Goal: Transaction & Acquisition: Purchase product/service

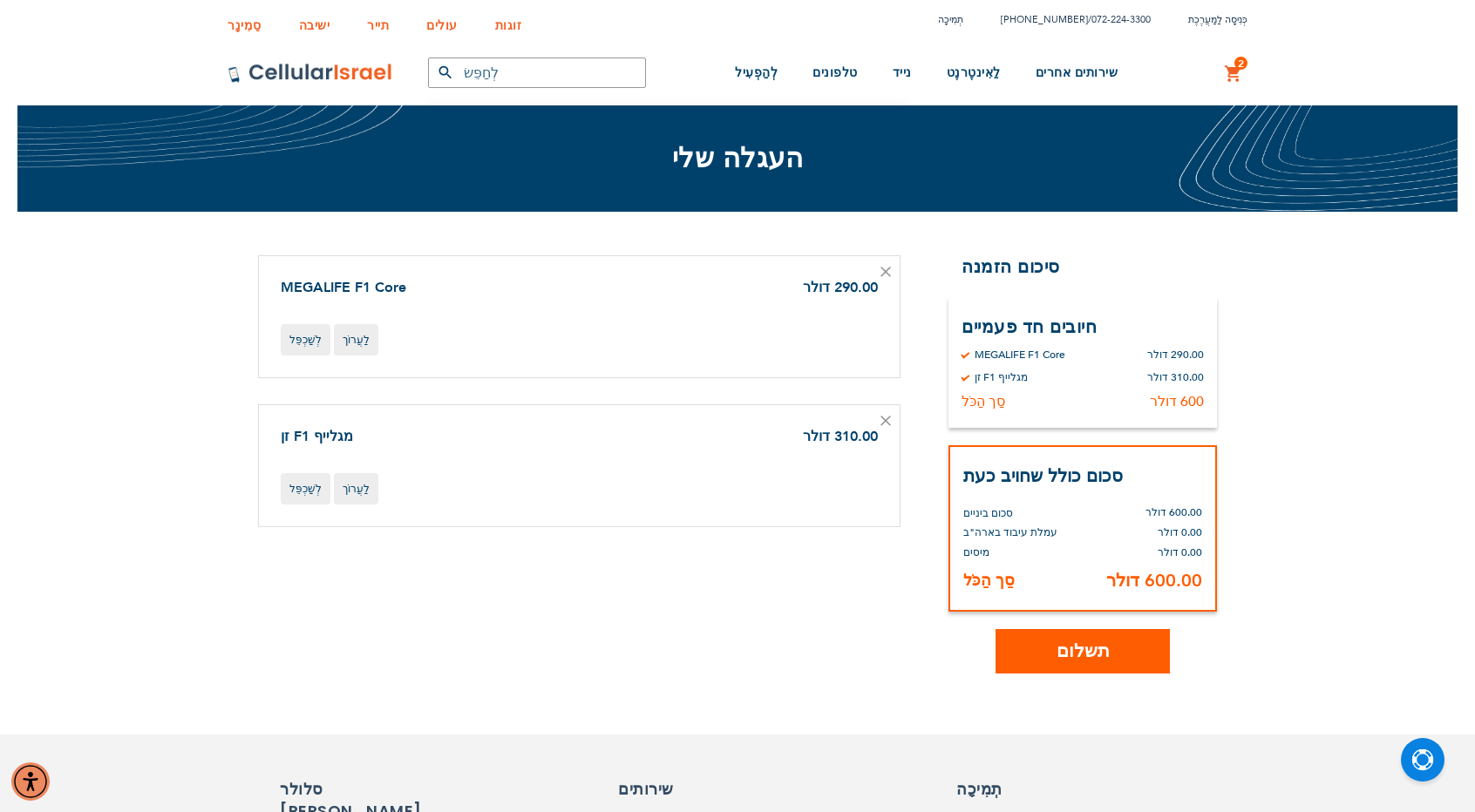
click at [1233, 74] on link "2 2 פריטים העגלה שלי" at bounding box center [1233, 74] width 19 height 21
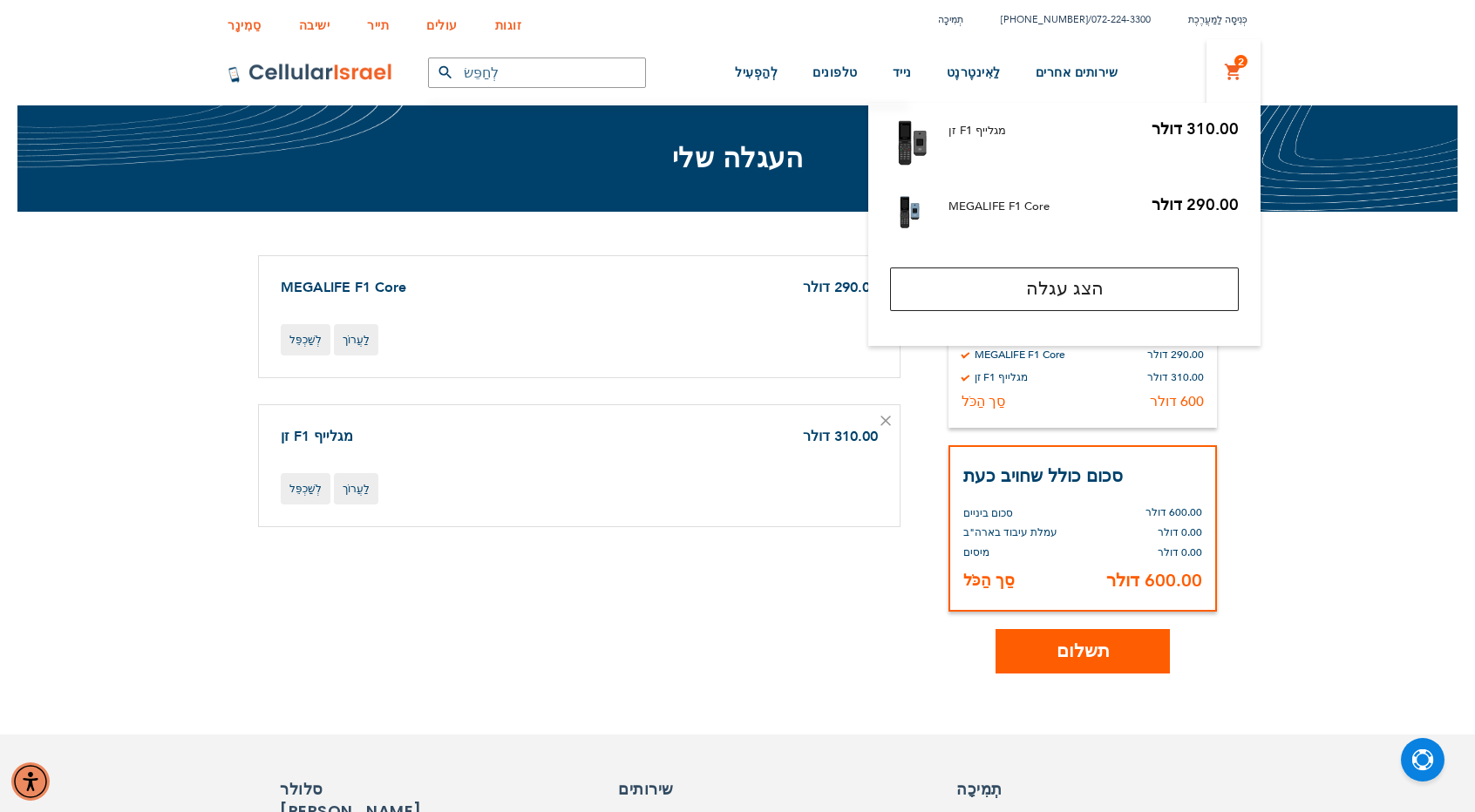
drag, startPoint x: 742, startPoint y: 345, endPoint x: 765, endPoint y: 316, distance: 37.0
click at [744, 343] on div "לְשַׁכְפֵּל לַעֲרוֹך" at bounding box center [579, 340] width 597 height 31
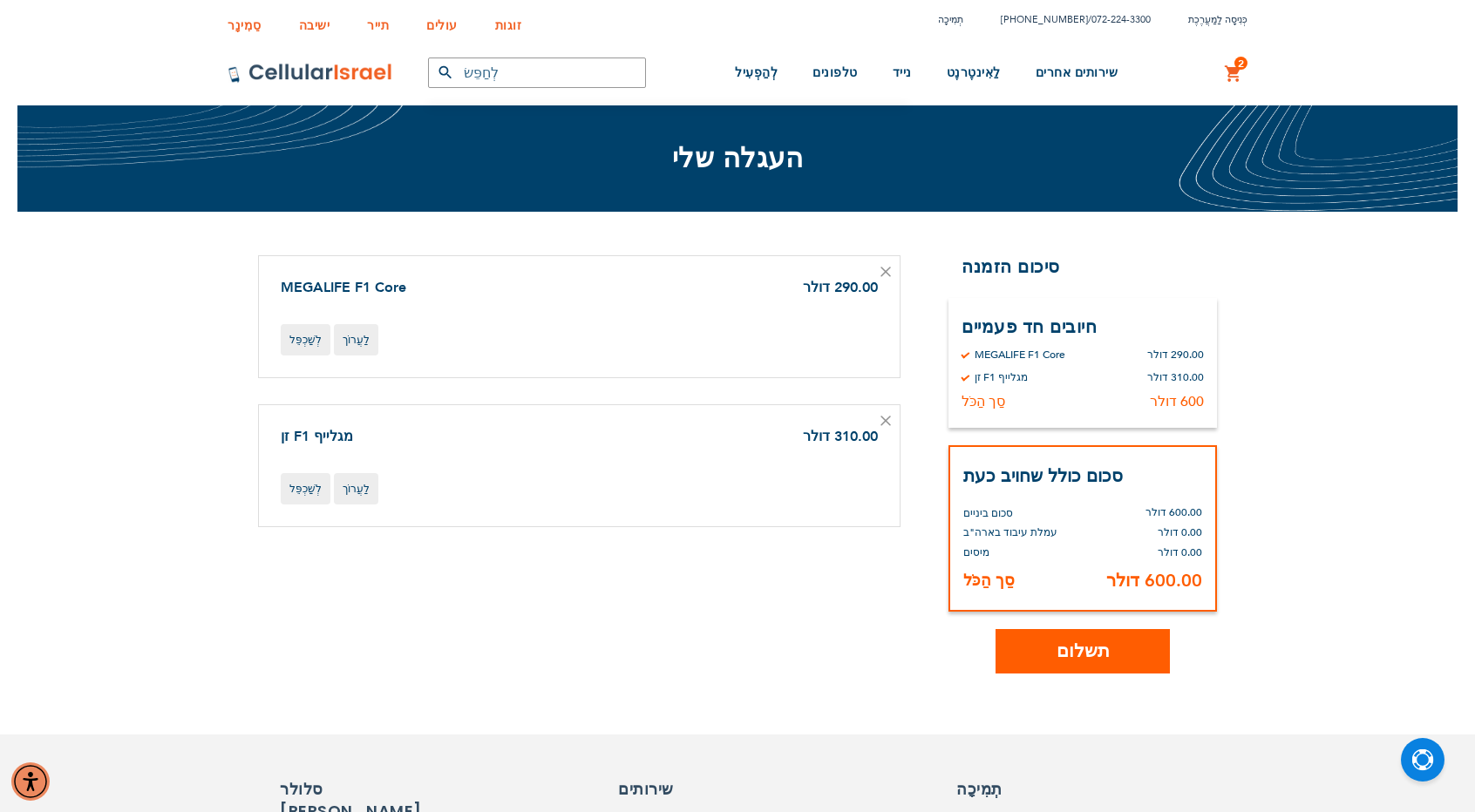
click at [884, 268] on icon at bounding box center [885, 272] width 10 height 10
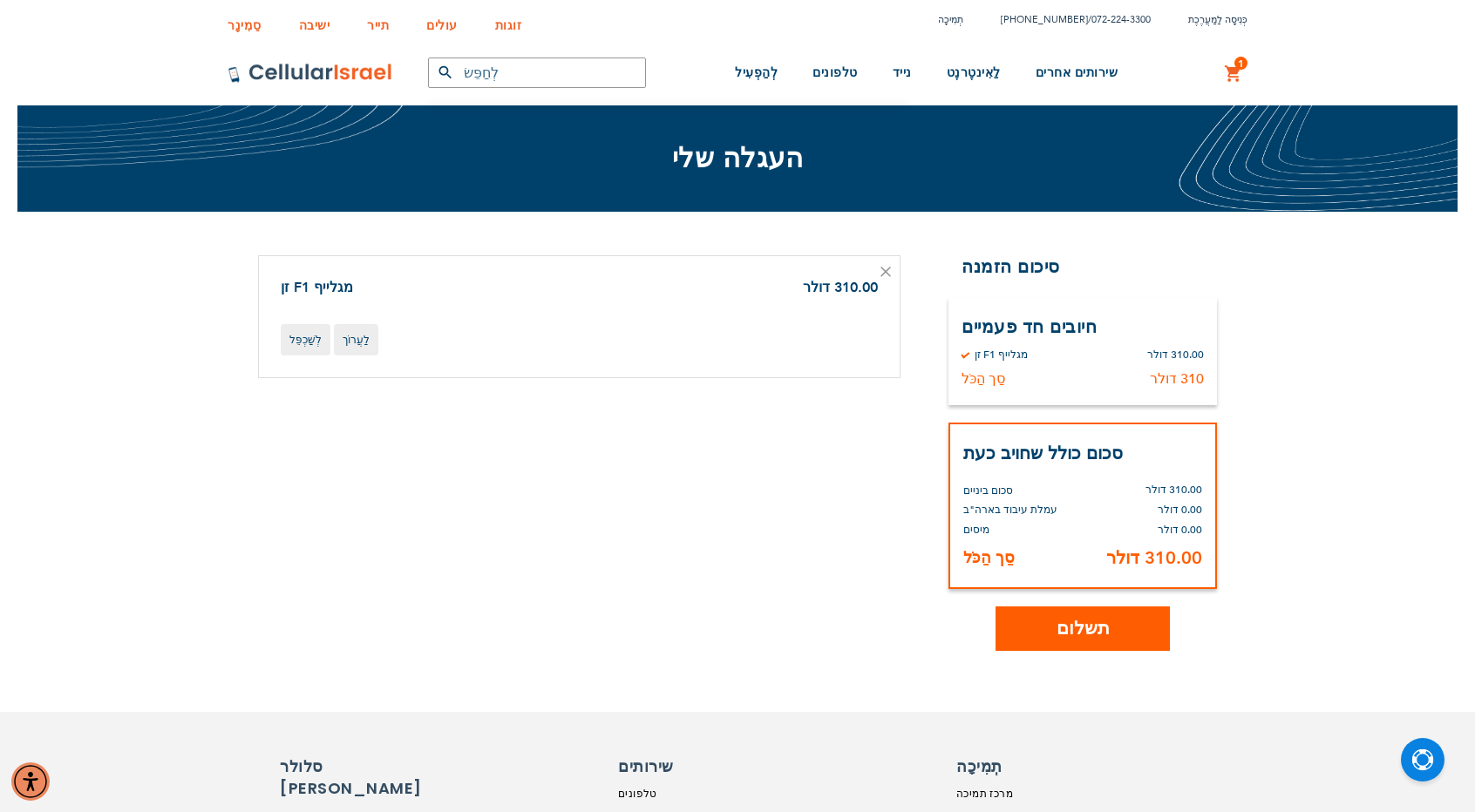
scroll to position [349, 0]
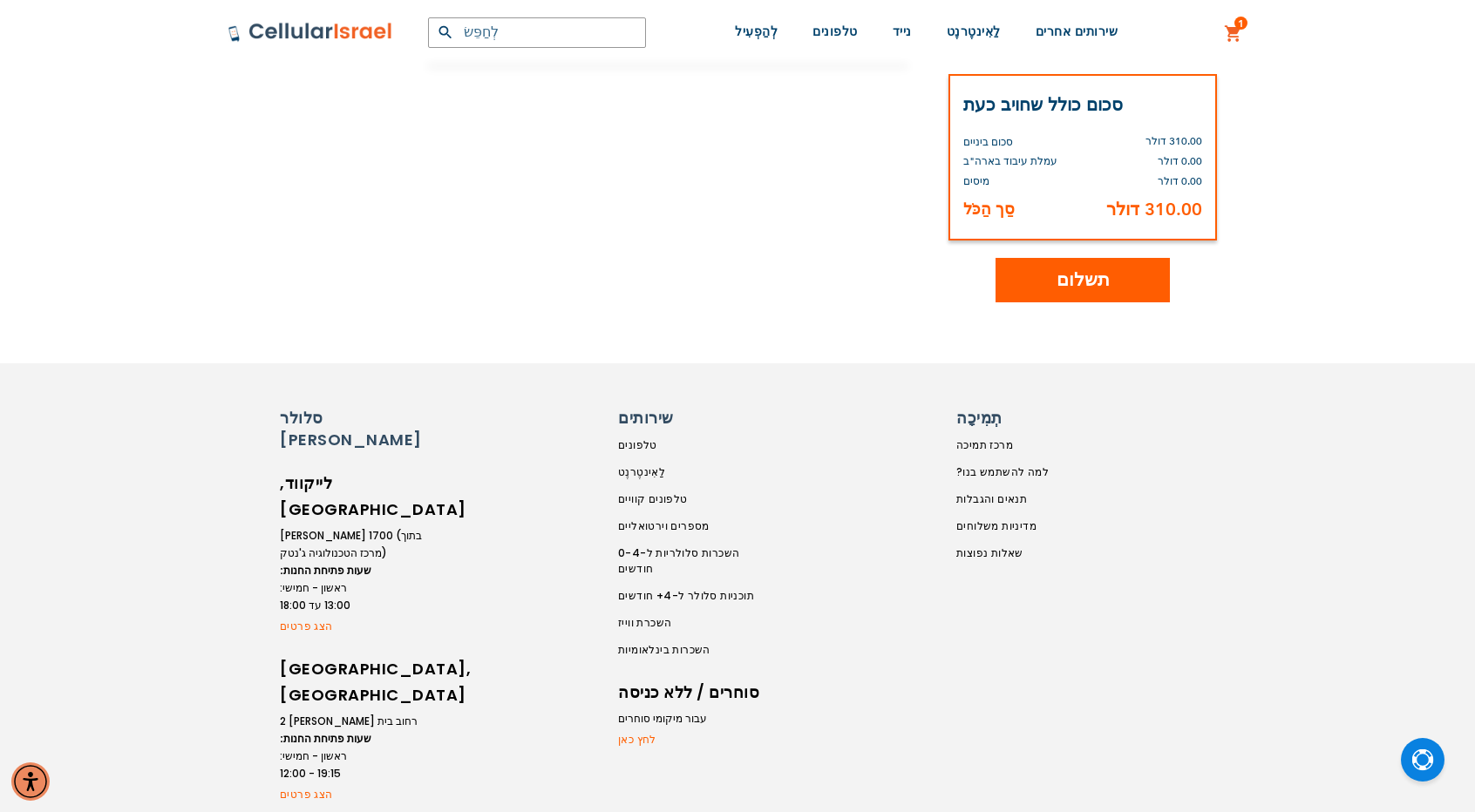
click at [1039, 301] on div "סֵמִינָר ישיבה תייר עולים זוגות תְמִיכָה (718) 289-0195 / 072-224-3300 כְּנִיסָ…" at bounding box center [737, 392] width 1475 height 1483
click at [1039, 289] on button "תשלום" at bounding box center [1082, 280] width 174 height 44
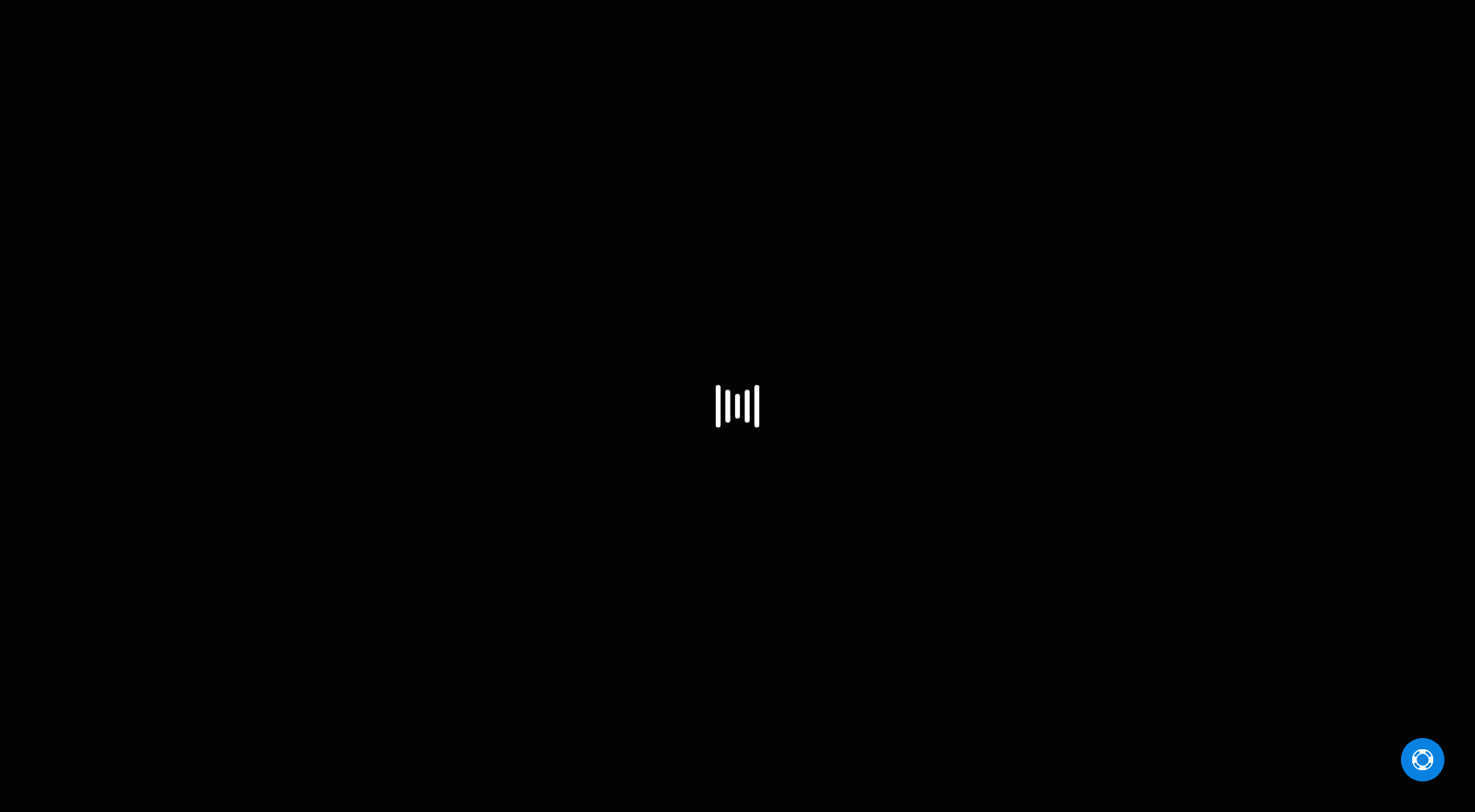
select select "US"
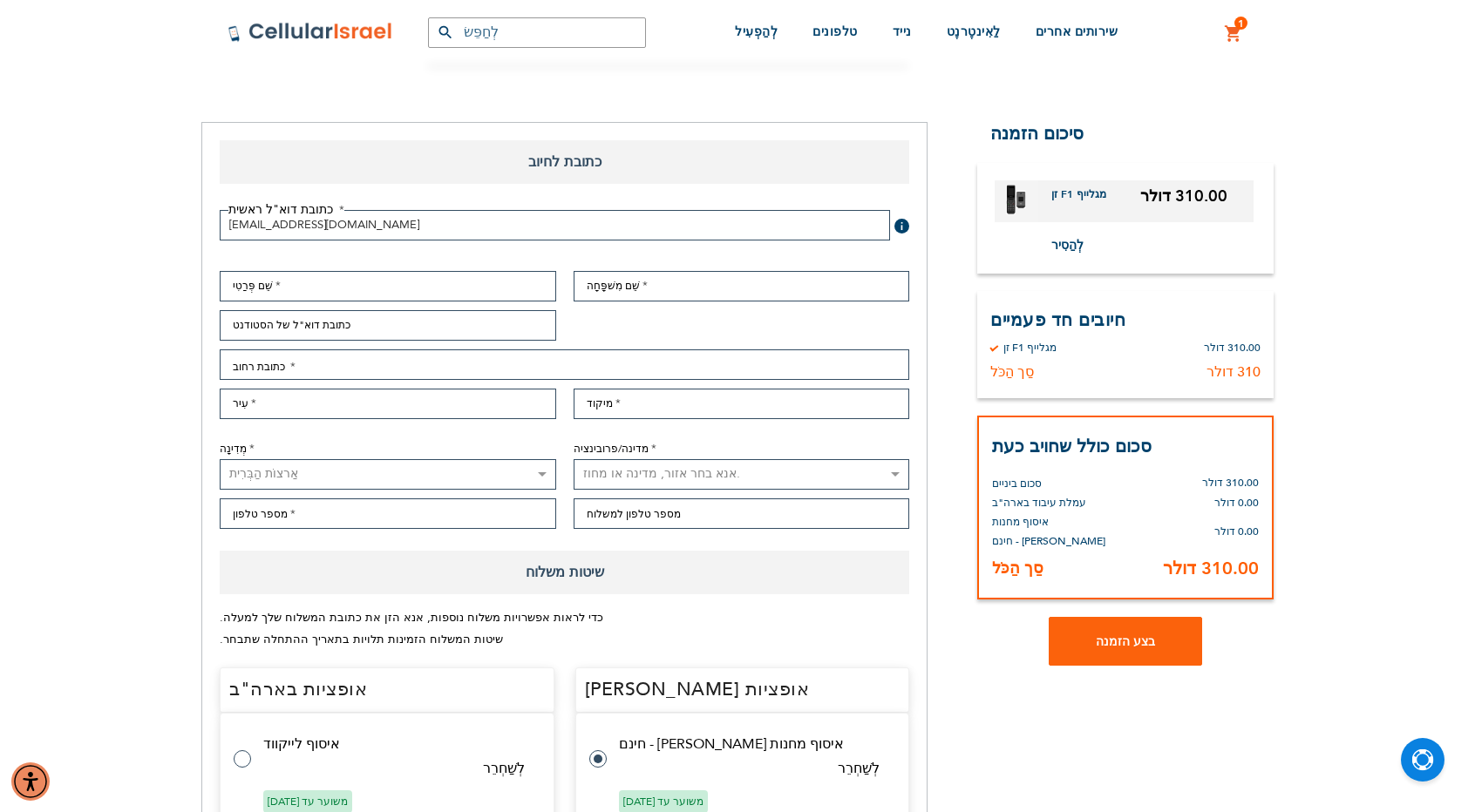
scroll to position [87, 0]
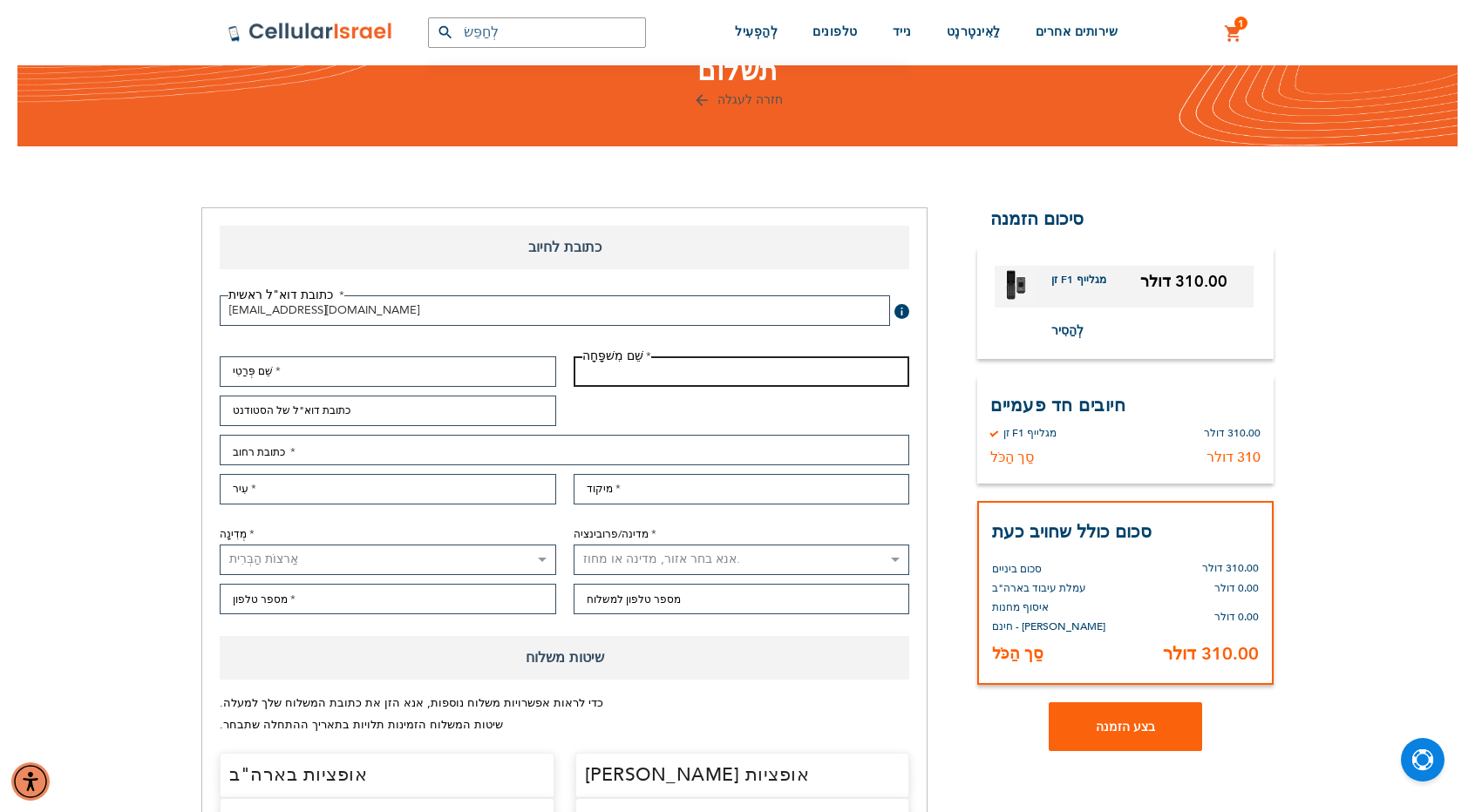
click at [685, 372] on input "שֵׁם מִשׁפָּחָה" at bounding box center [742, 372] width 337 height 31
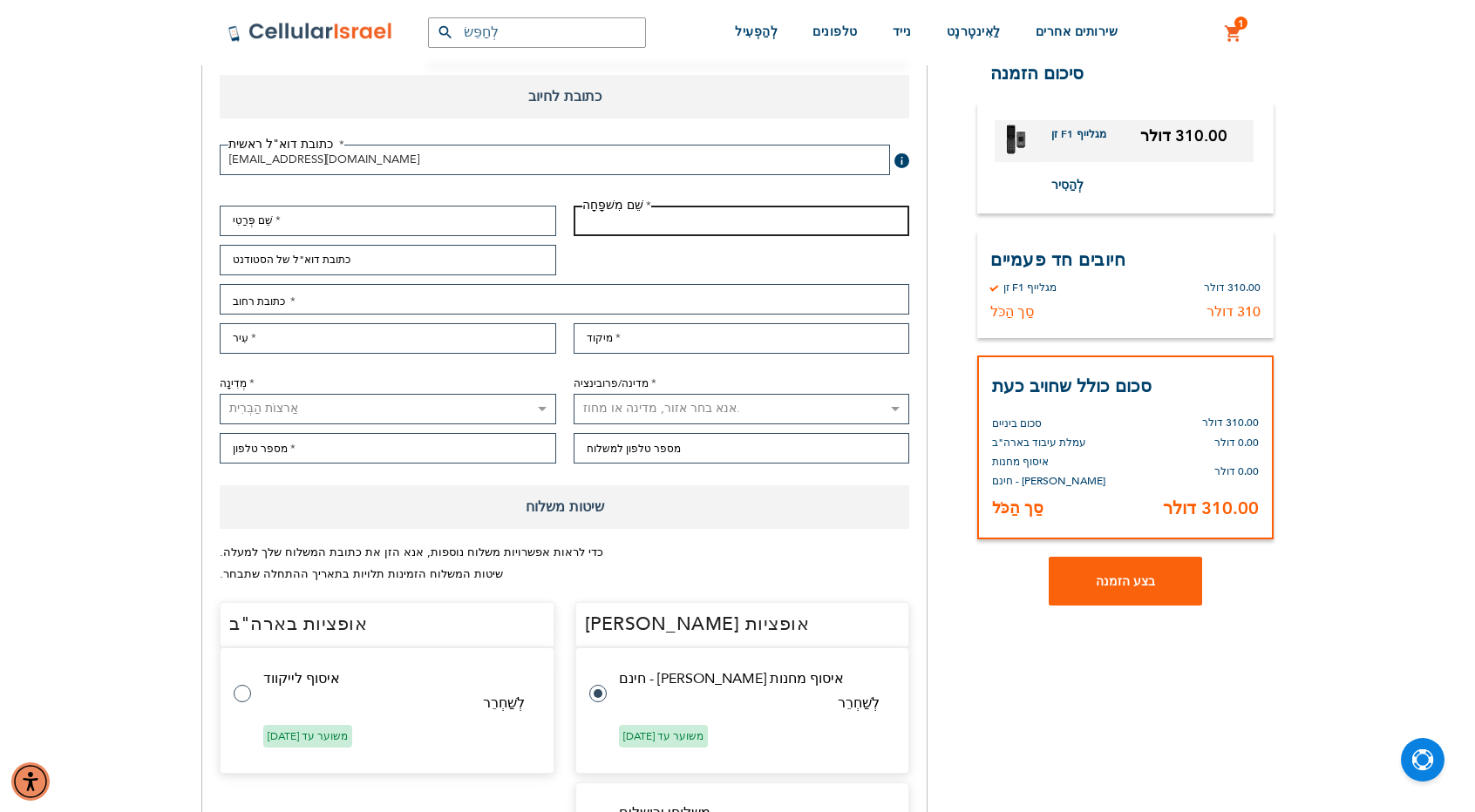
scroll to position [174, 0]
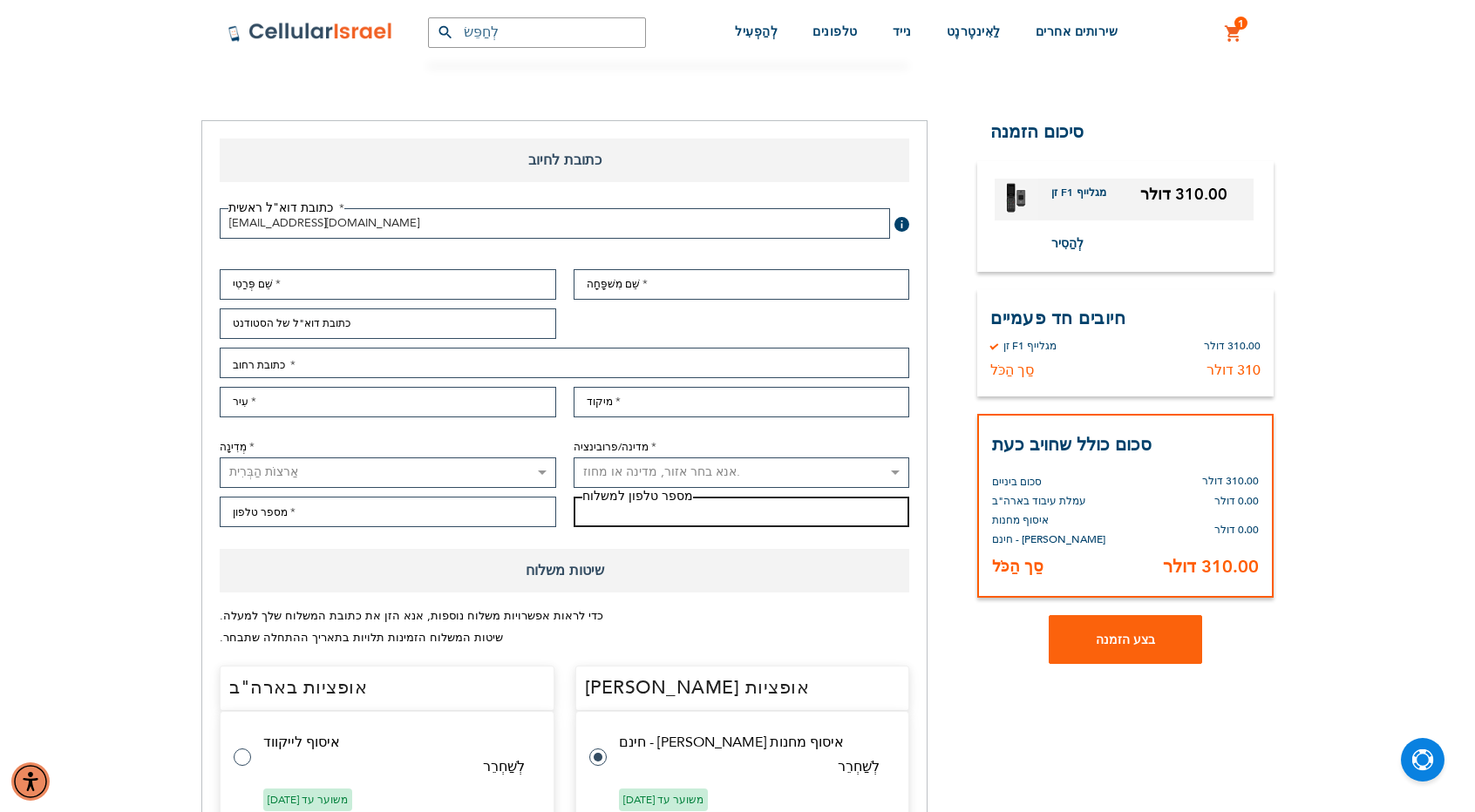
click at [655, 513] on input "מספר טלפון למשלוח" at bounding box center [742, 512] width 337 height 31
type input "0506525435"
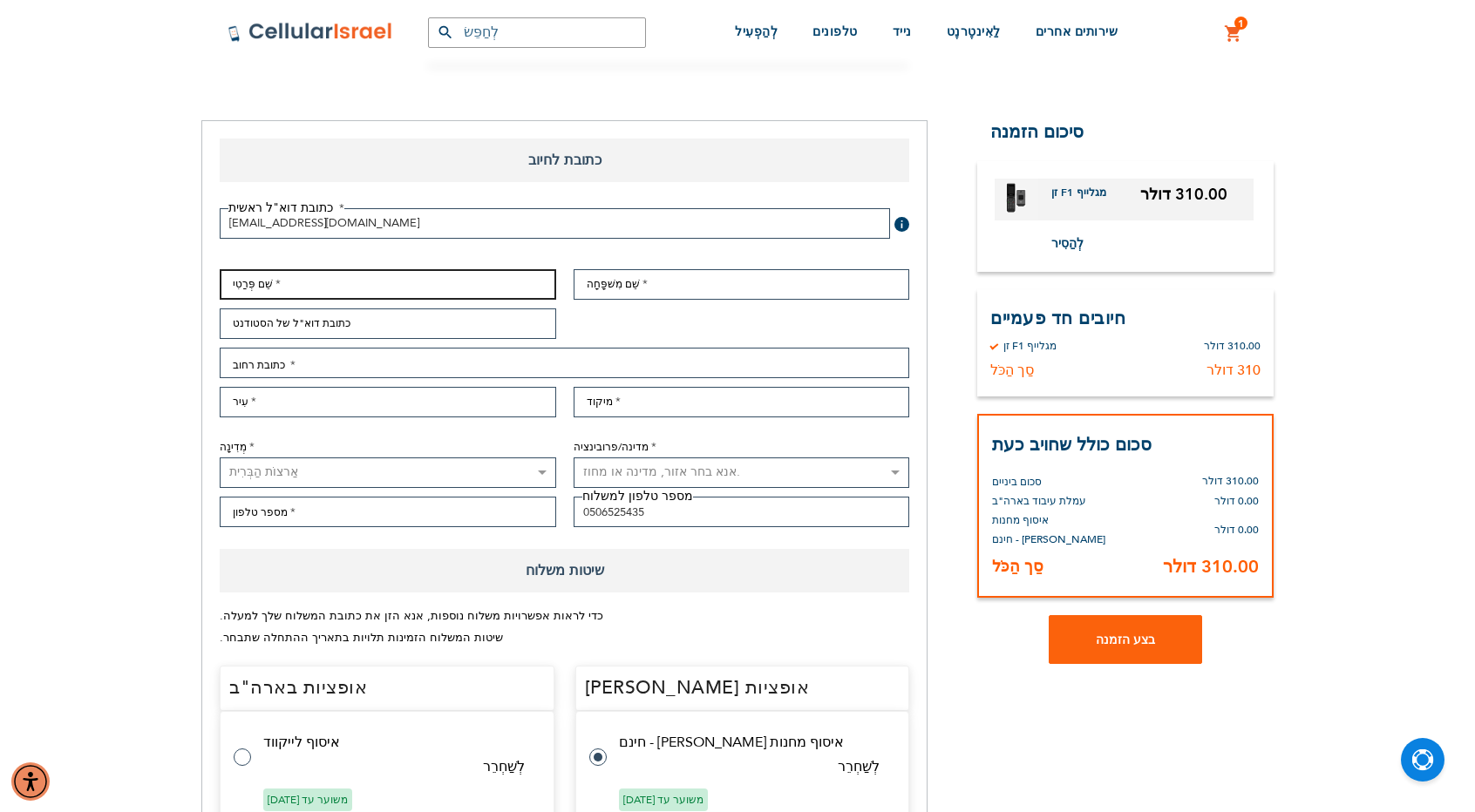
type input "[PERSON_NAME]"
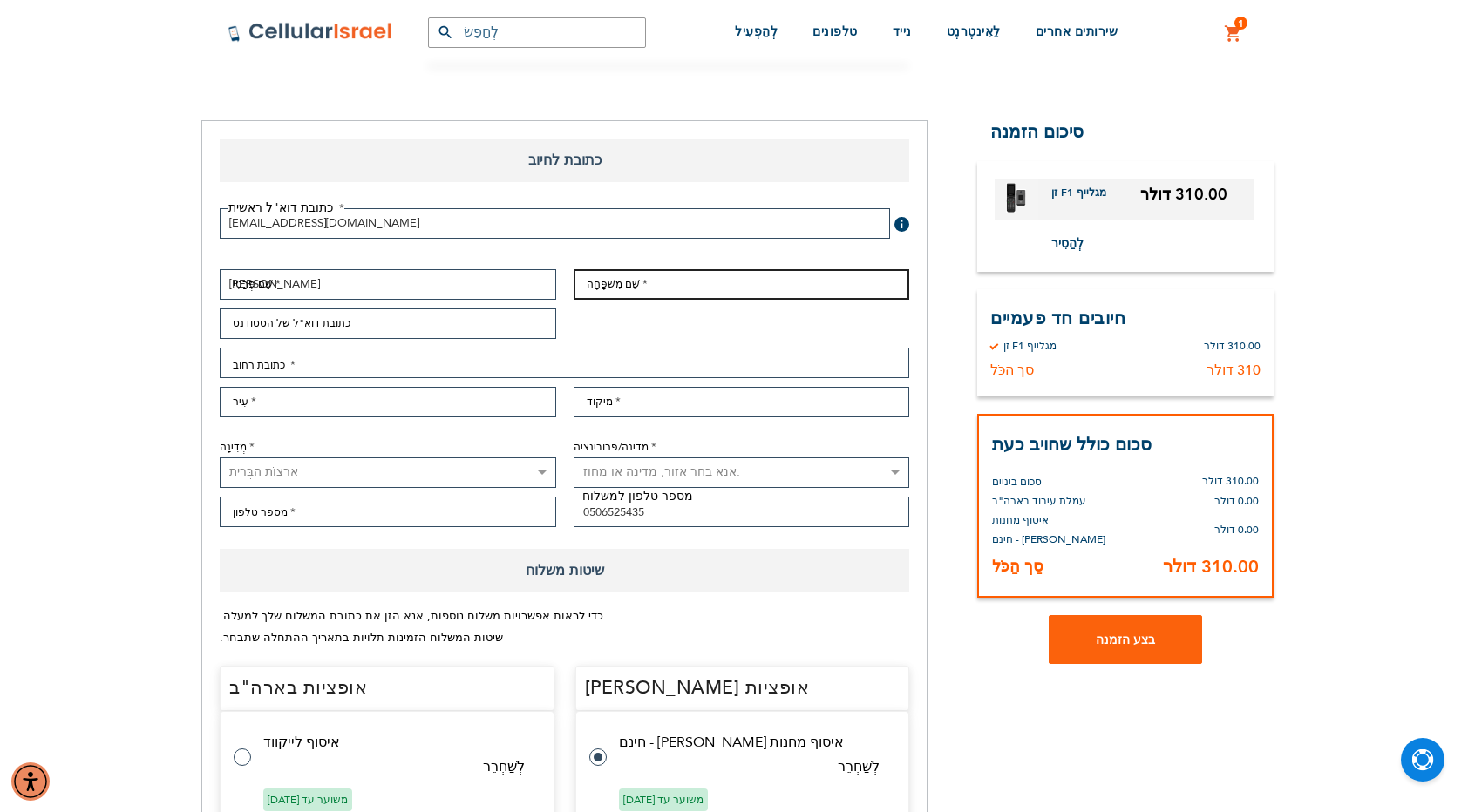
type input "Koltanyuk"
type input "[EMAIL_ADDRESS][DOMAIN_NAME]"
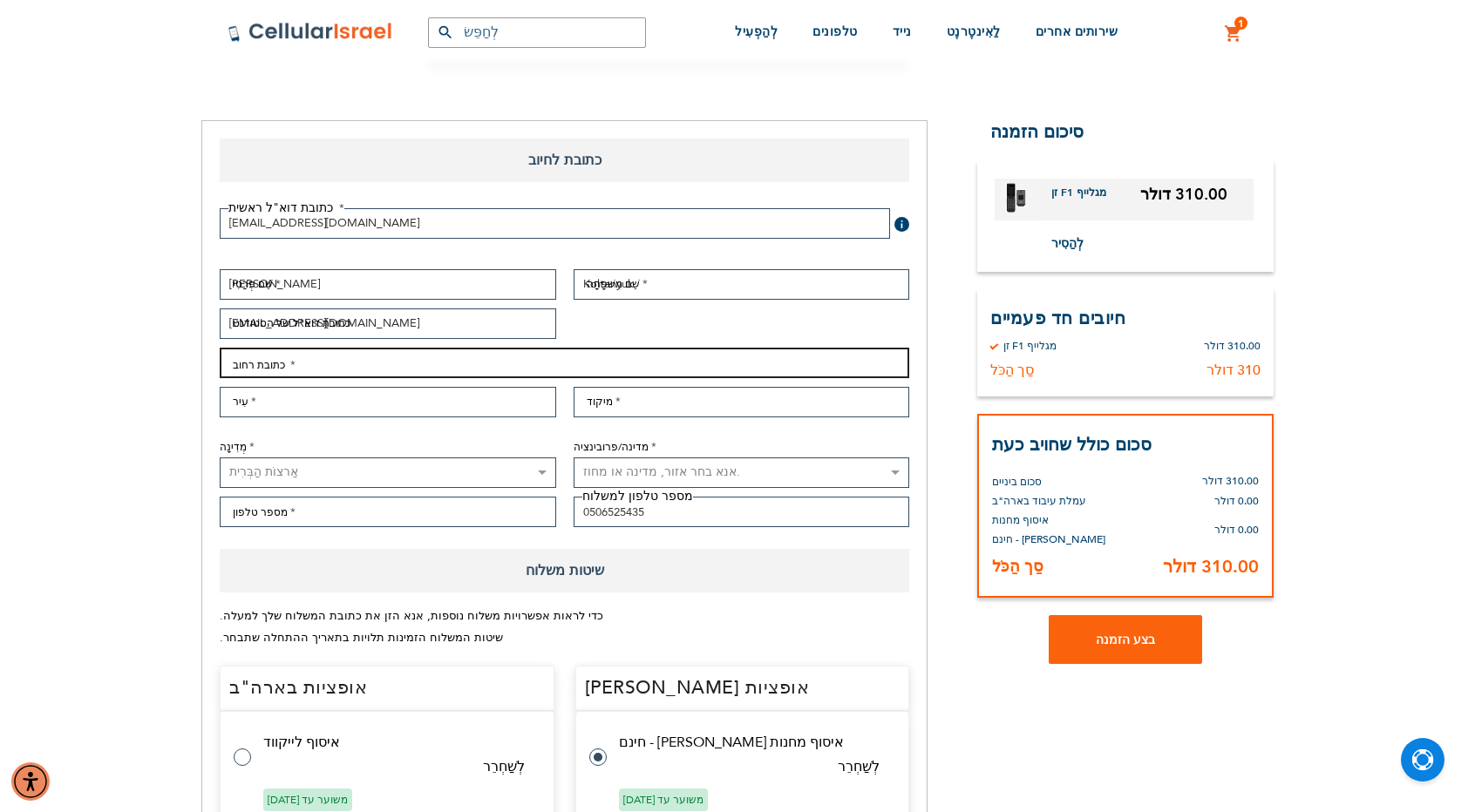
type input "Shimon a zadik 35"
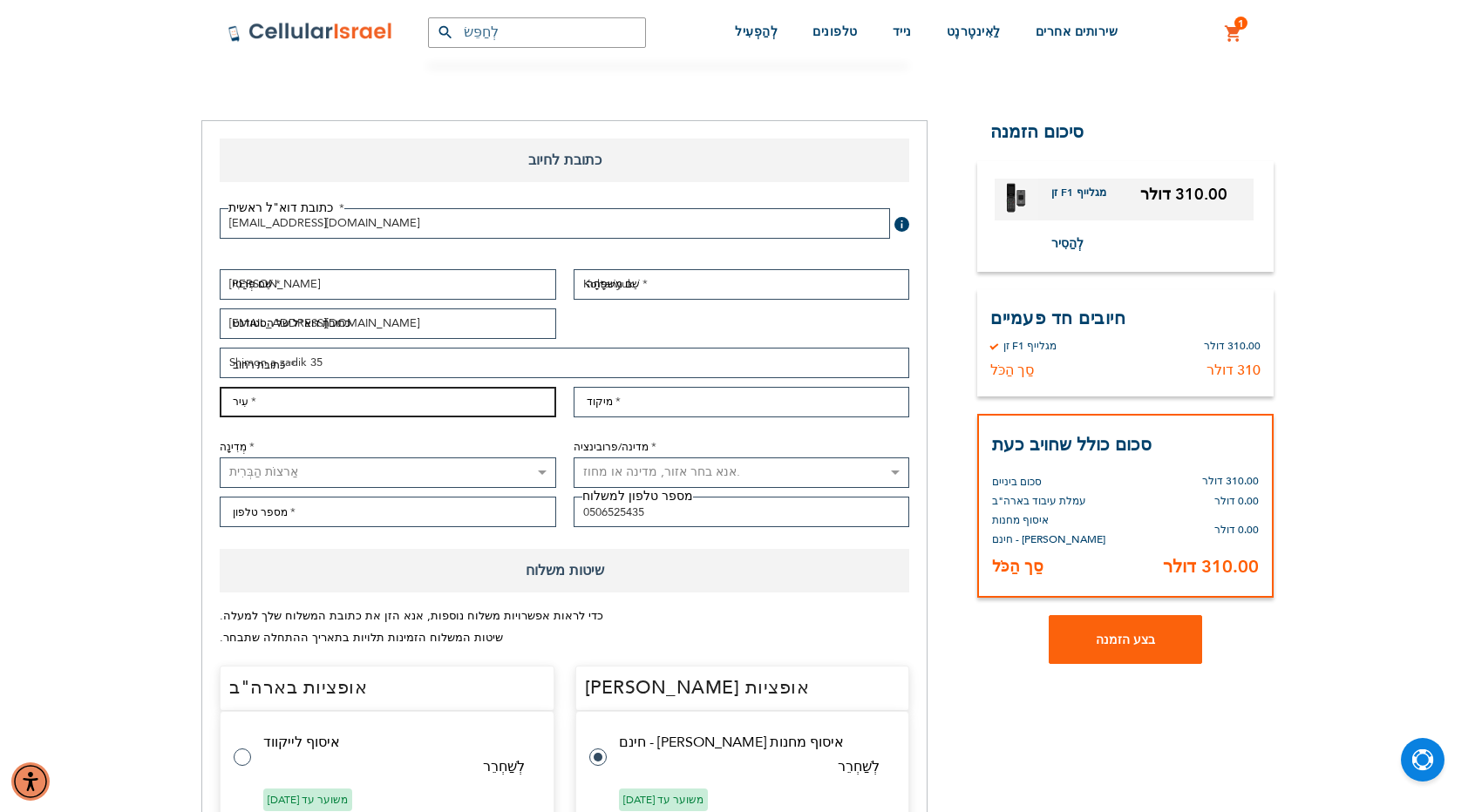
type input "Elad"
type input "40800"
select select "IL"
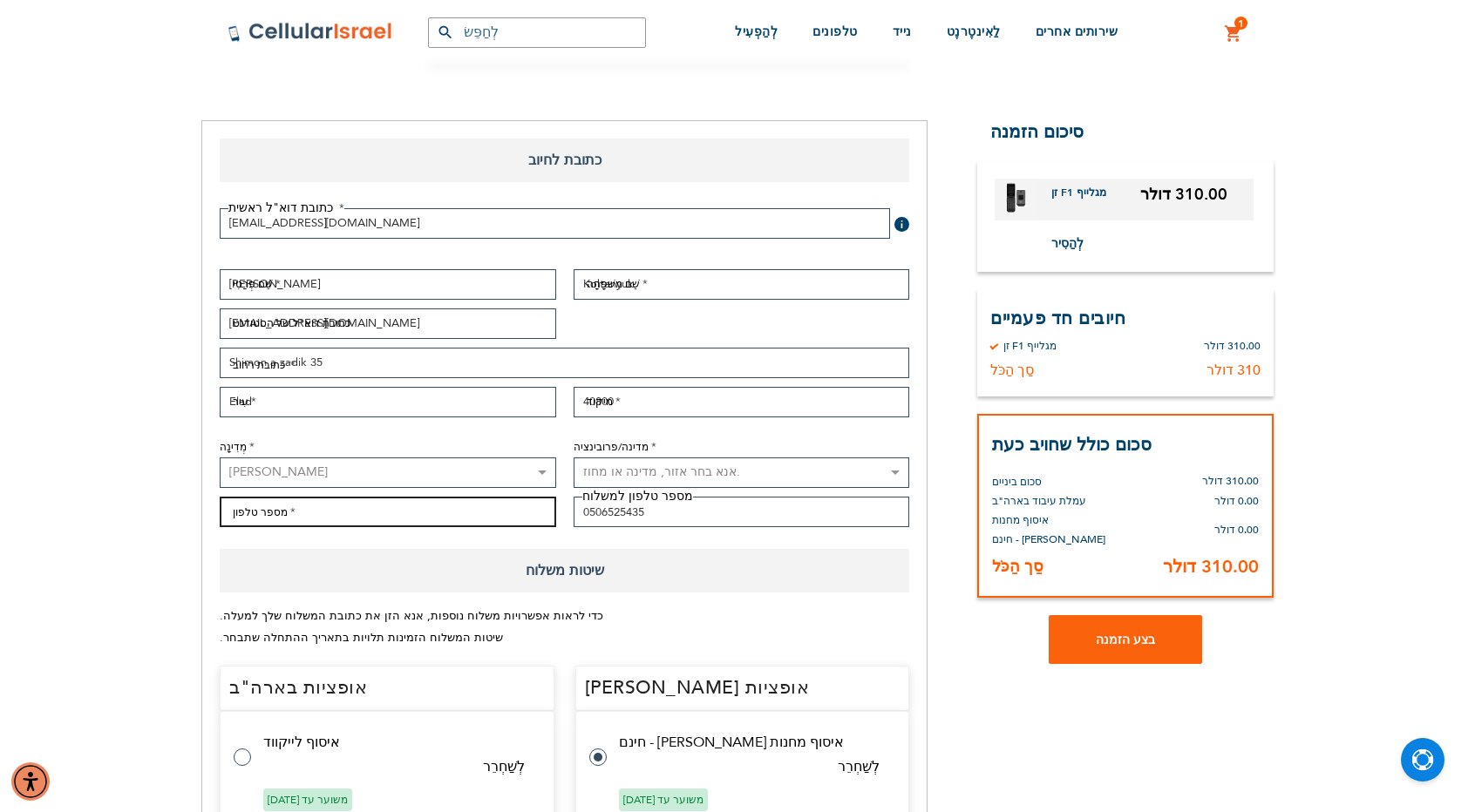
type input "0506525435"
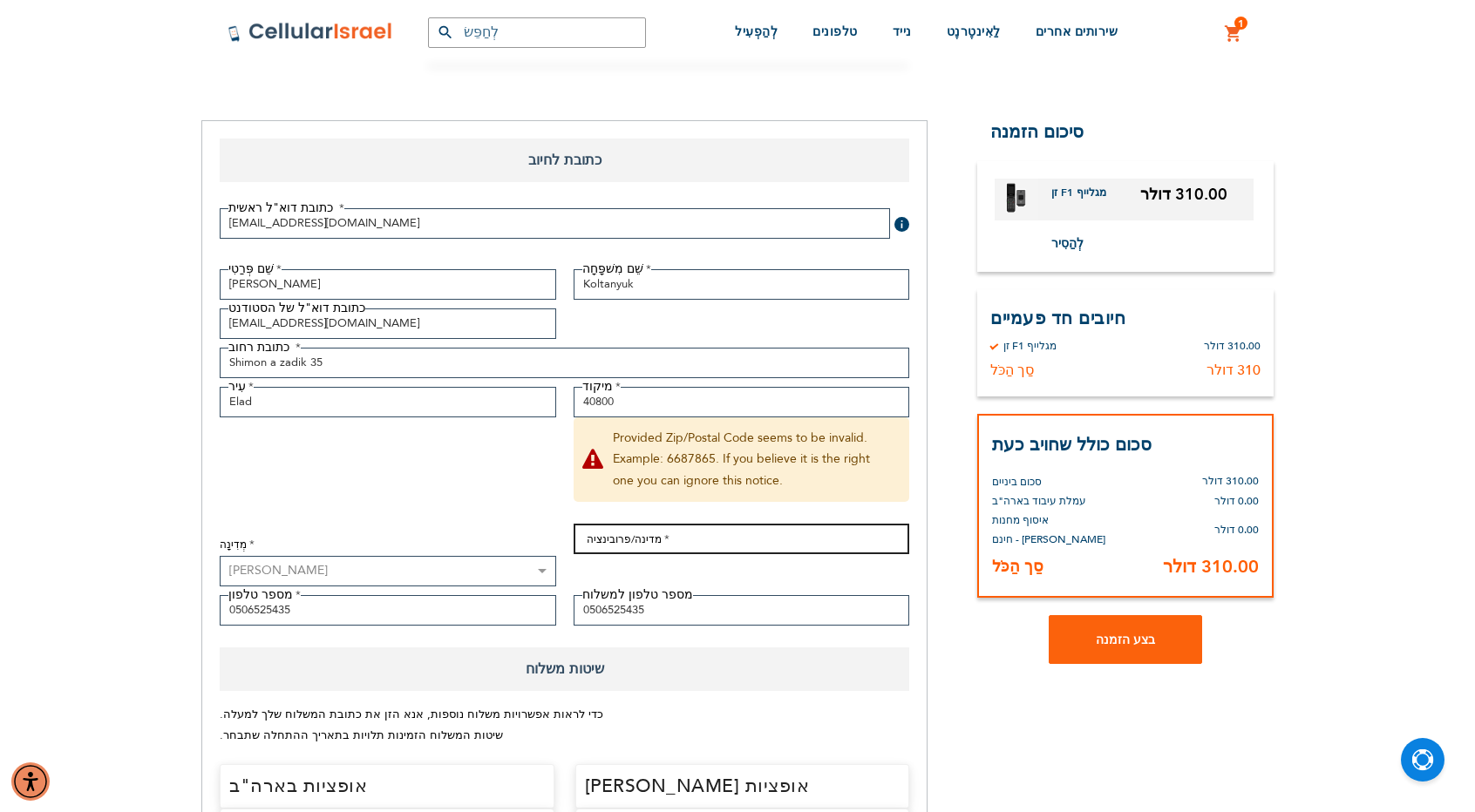
type input "[GEOGRAPHIC_DATA]"
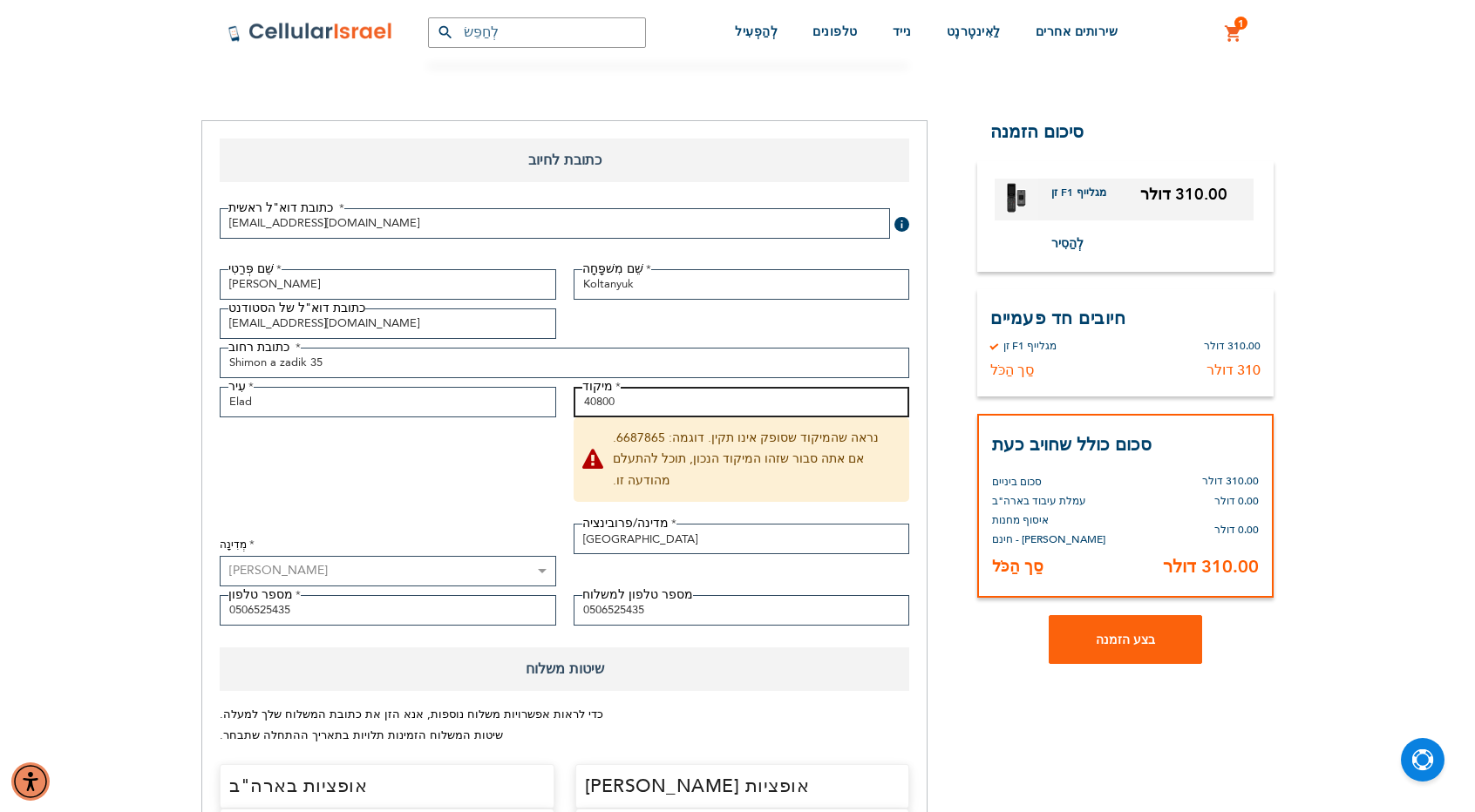
click at [627, 406] on input "40800" at bounding box center [742, 402] width 337 height 31
type input "0000000"
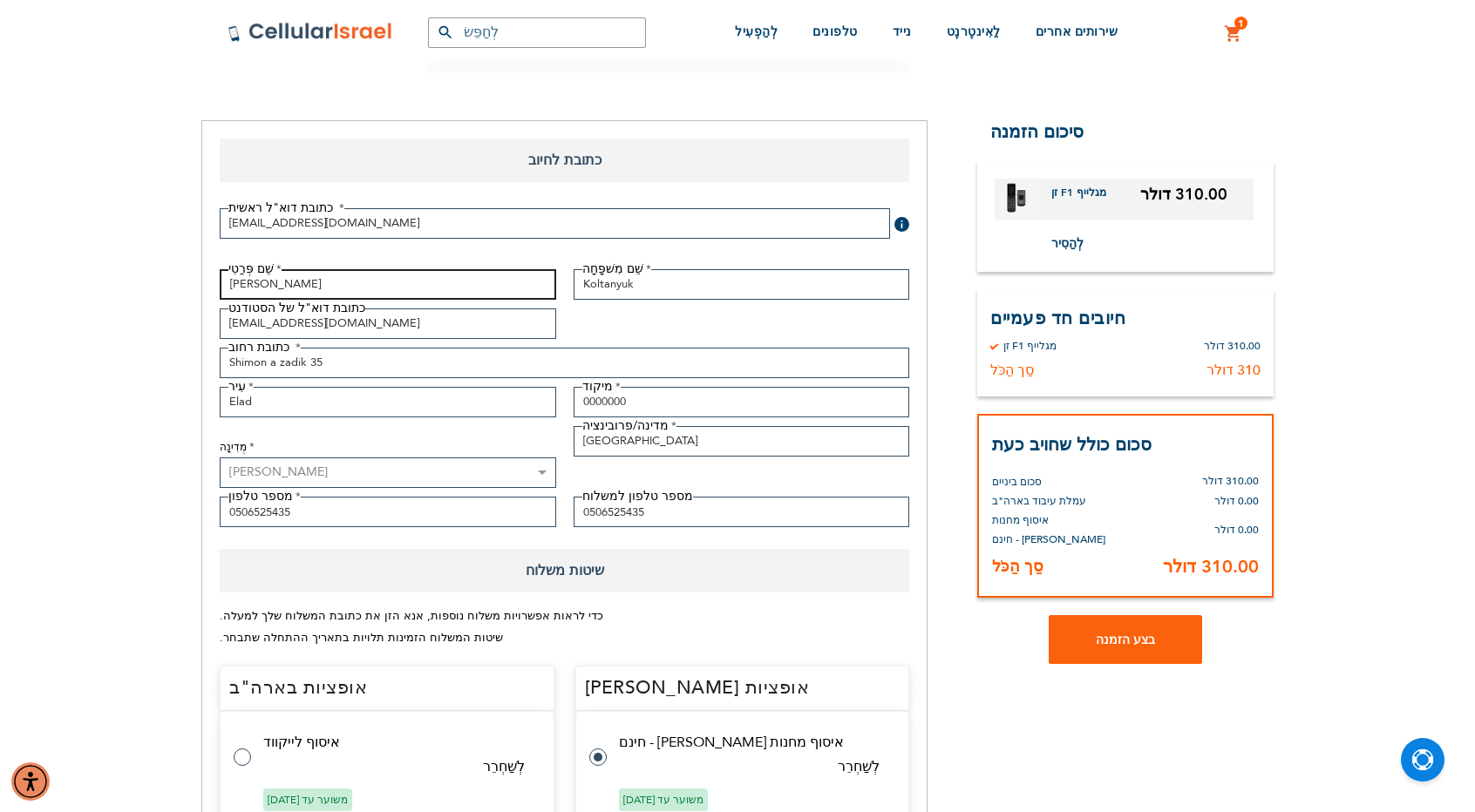
click at [345, 276] on input "[PERSON_NAME]" at bounding box center [388, 284] width 337 height 31
type input "[PERSON_NAME] [PERSON_NAME]"
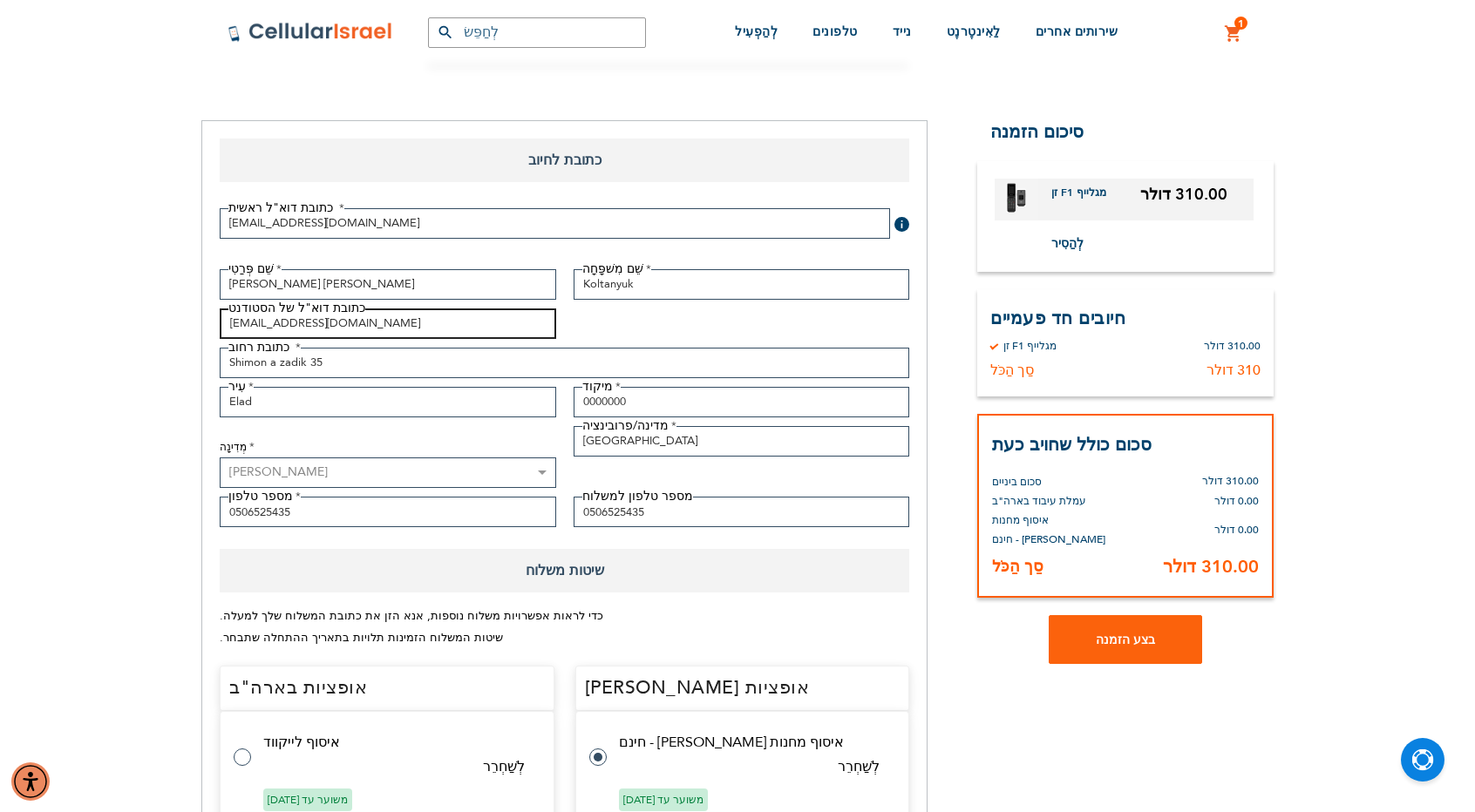
click at [382, 325] on input "[EMAIL_ADDRESS][DOMAIN_NAME]" at bounding box center [388, 324] width 337 height 31
type input "[EMAIL_ADDRESS][DOMAIN_NAME]"
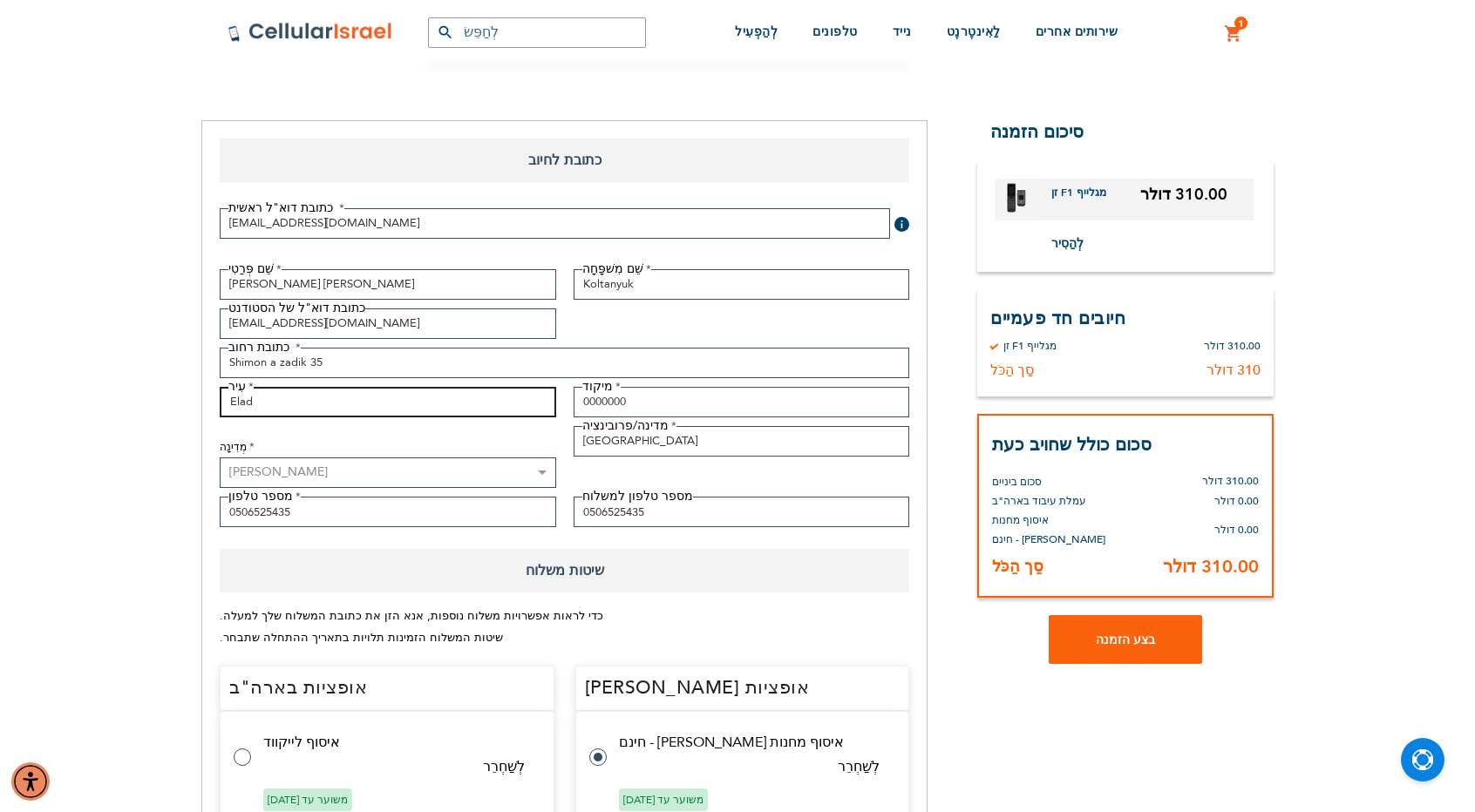
click at [378, 397] on input "Elad" at bounding box center [388, 402] width 337 height 31
type input "[PERSON_NAME]"
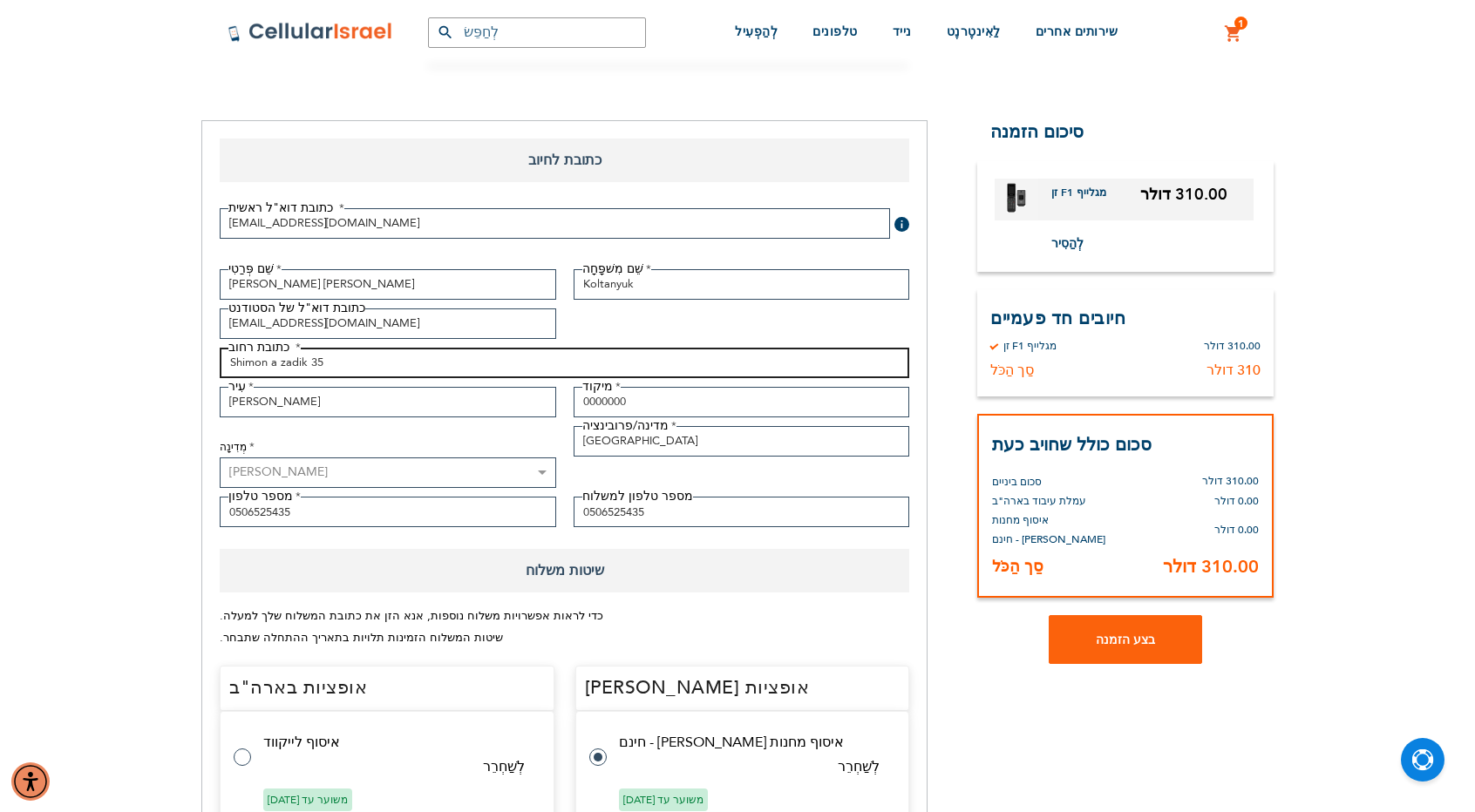
click at [382, 367] on input "Shimon a zadik 35" at bounding box center [564, 363] width 689 height 31
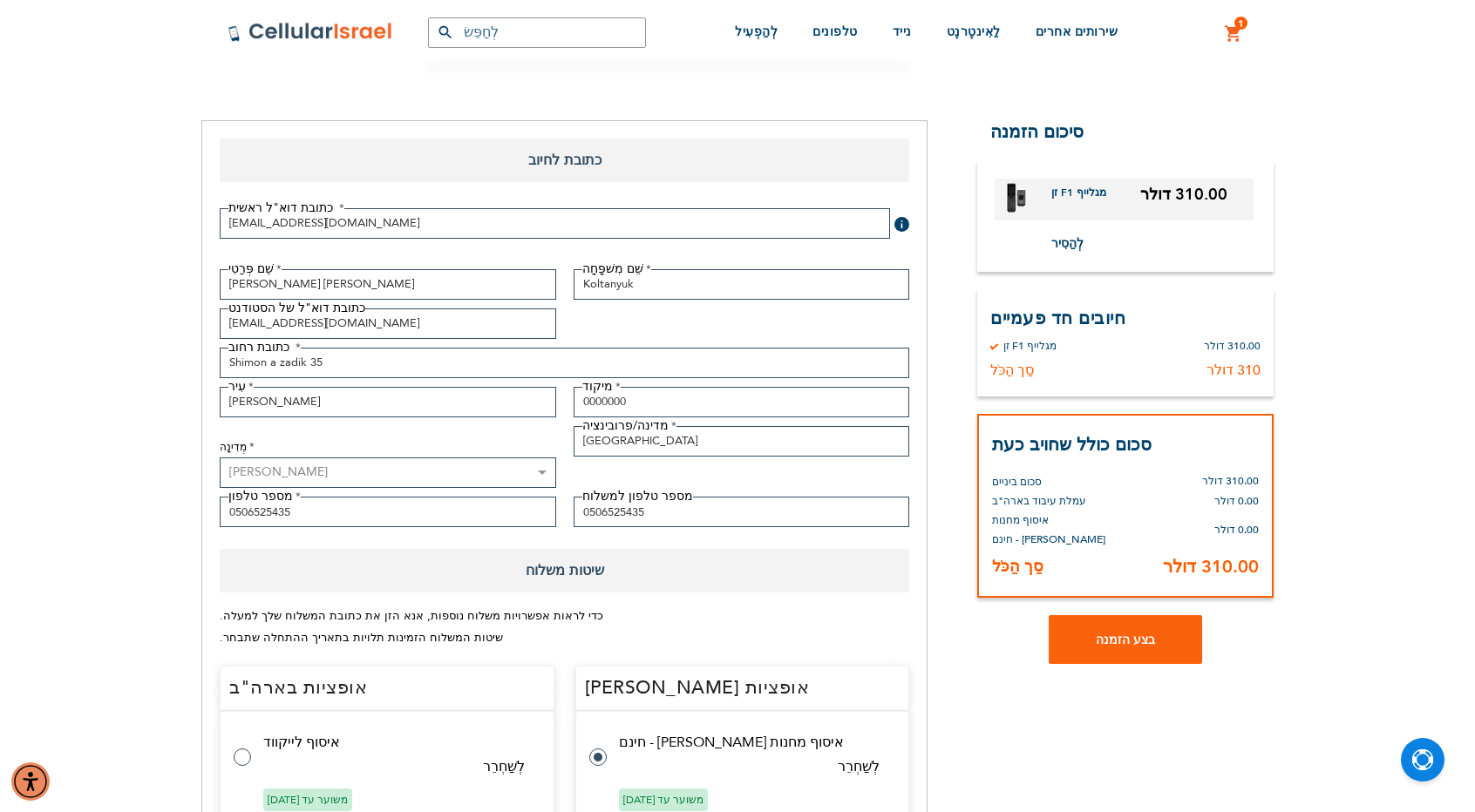
click at [677, 313] on div "שֵׁם פְּרַטִי [PERSON_NAME] [PERSON_NAME] שֵׁם מִשׁפָּחָה Koltanyuk כתובת דוא"ל…" at bounding box center [564, 403] width 707 height 268
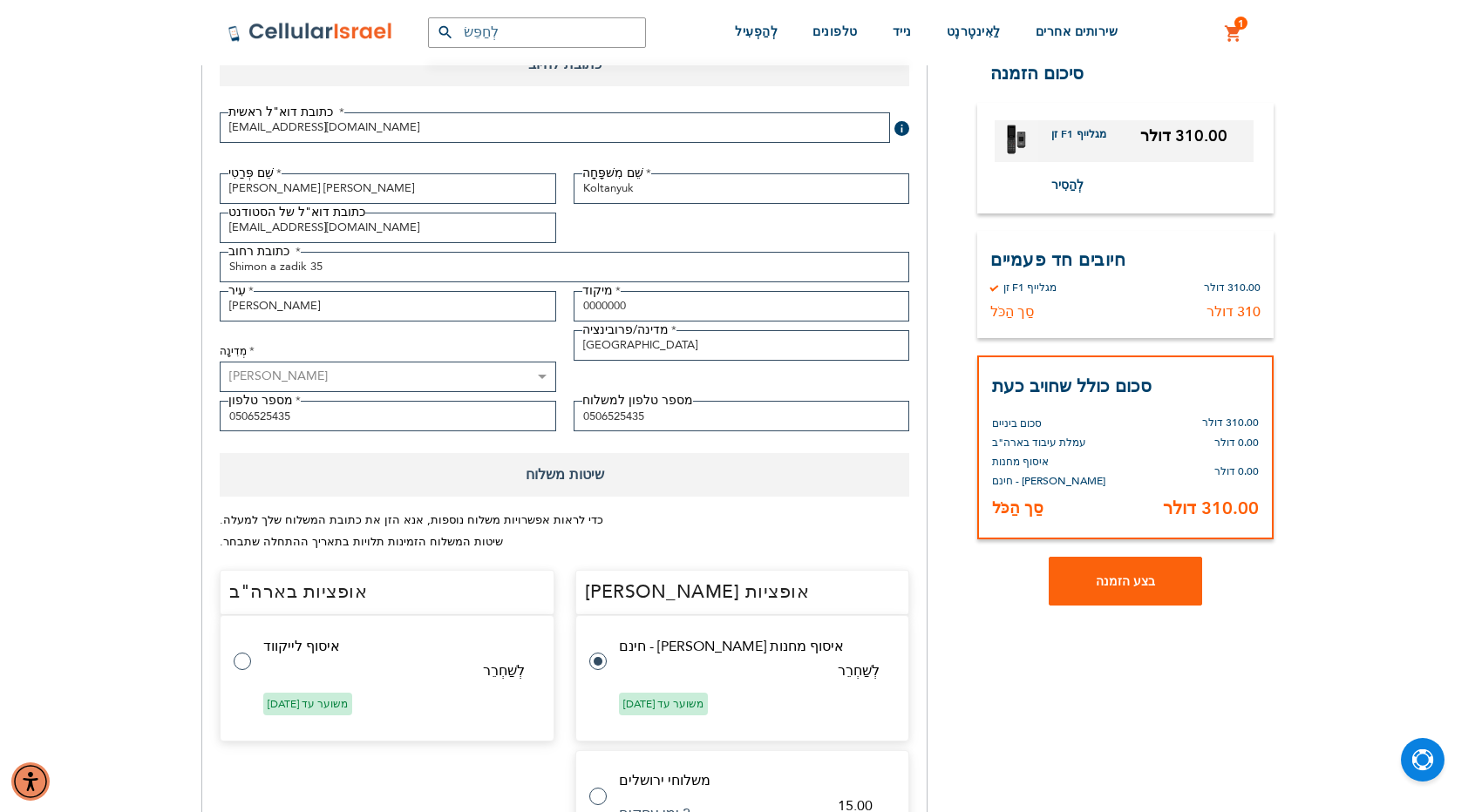
scroll to position [349, 0]
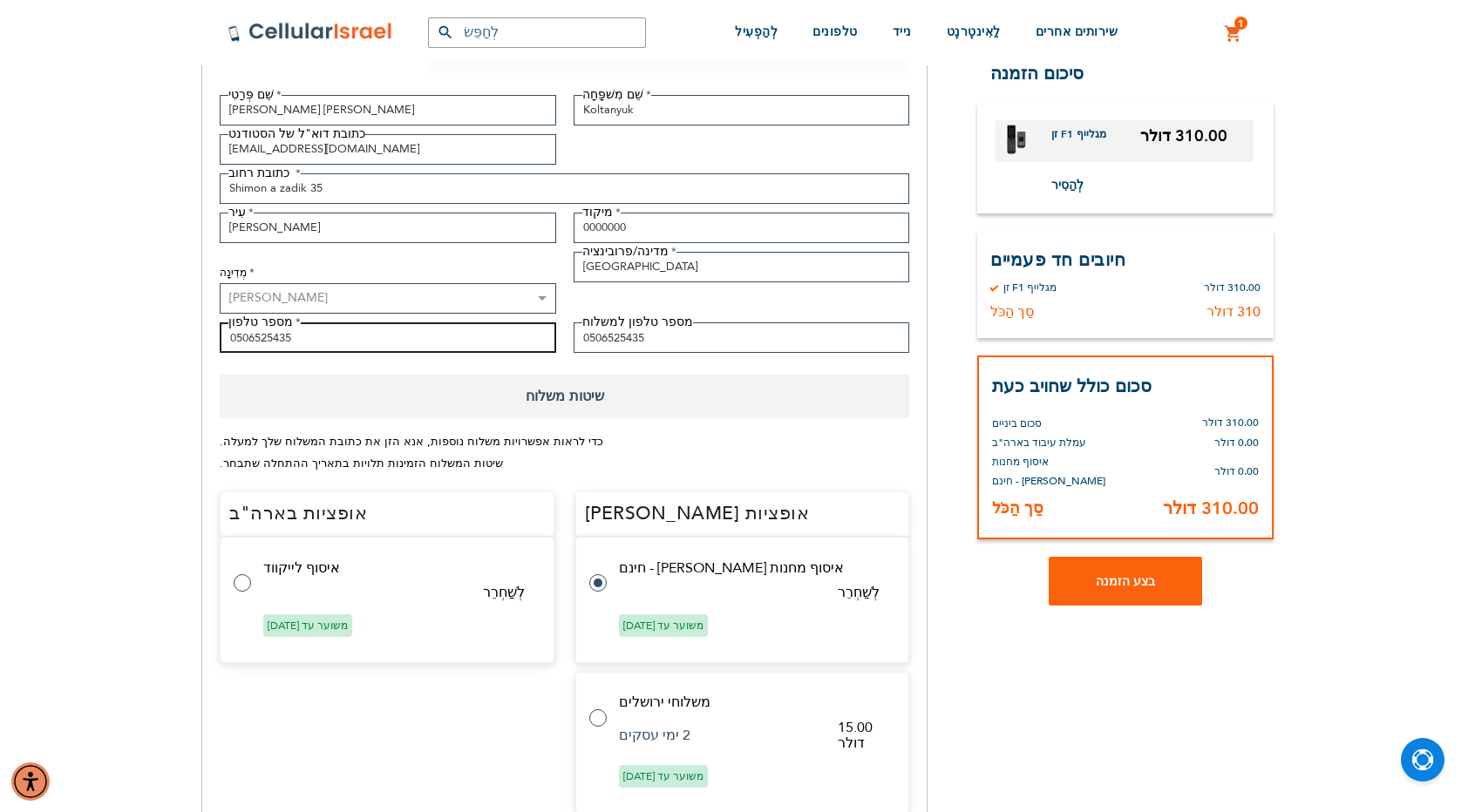
click at [476, 343] on input "0506525435" at bounding box center [388, 338] width 337 height 31
type input "0547648479"
click at [647, 332] on input "0506525435" at bounding box center [742, 338] width 337 height 31
click at [659, 335] on input "0506525435" at bounding box center [742, 338] width 337 height 31
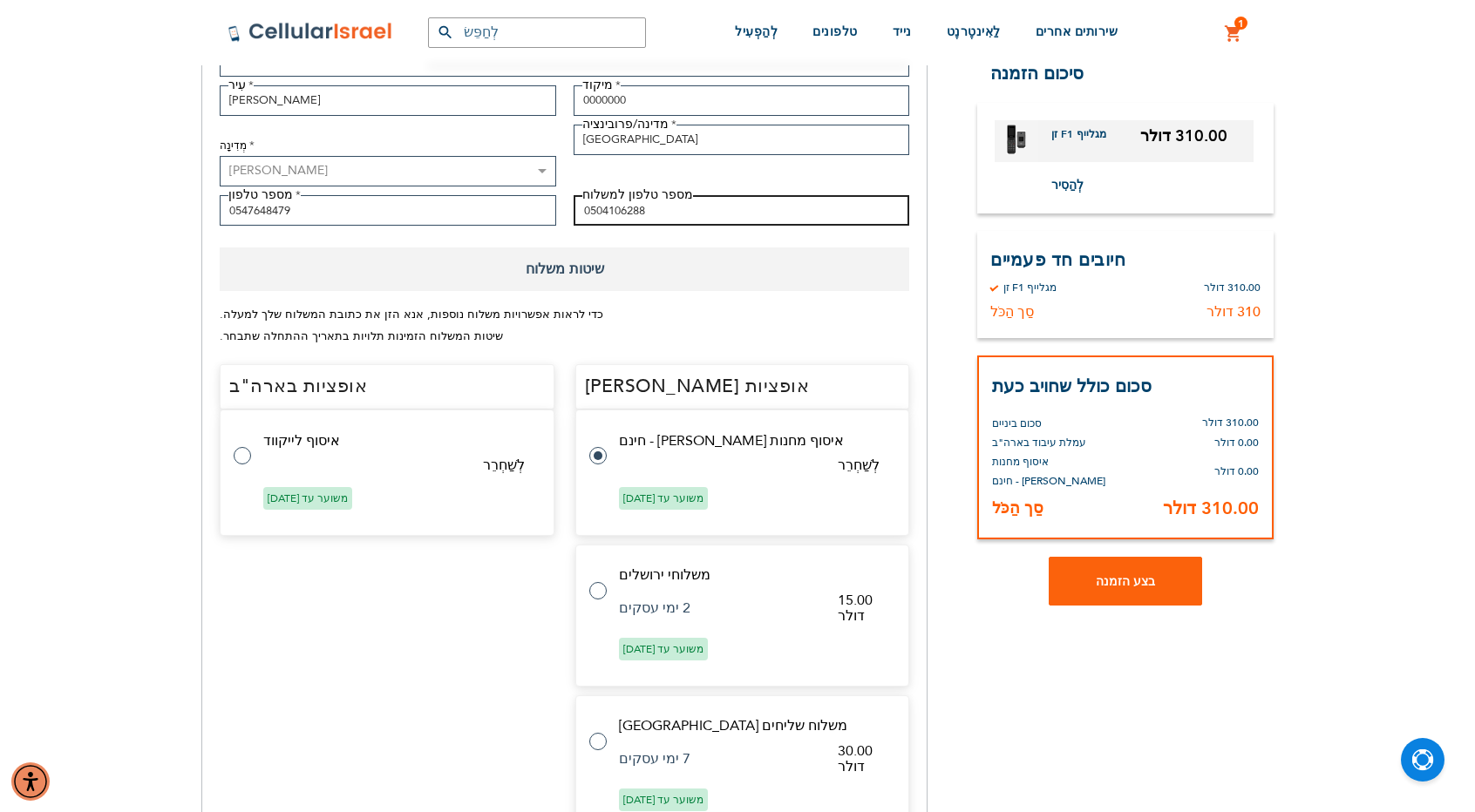
scroll to position [523, 0]
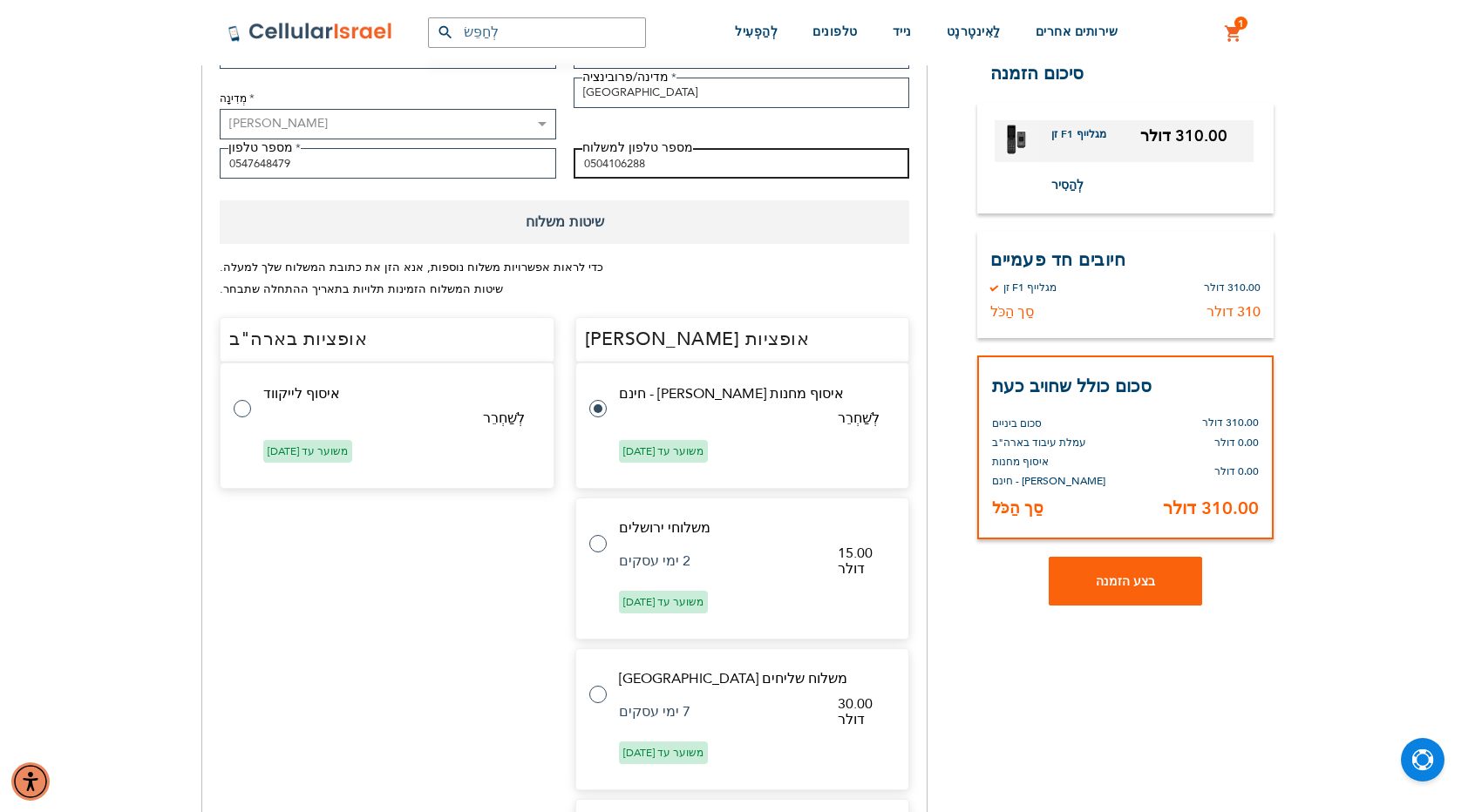
type input "0504106288"
click at [343, 596] on div "אופציות בארה"ב בחירת שיטה מְחִיר כותרת השיטה כותרת הספק תאריך אספקה ​​צפוי" at bounding box center [387, 696] width 335 height 758
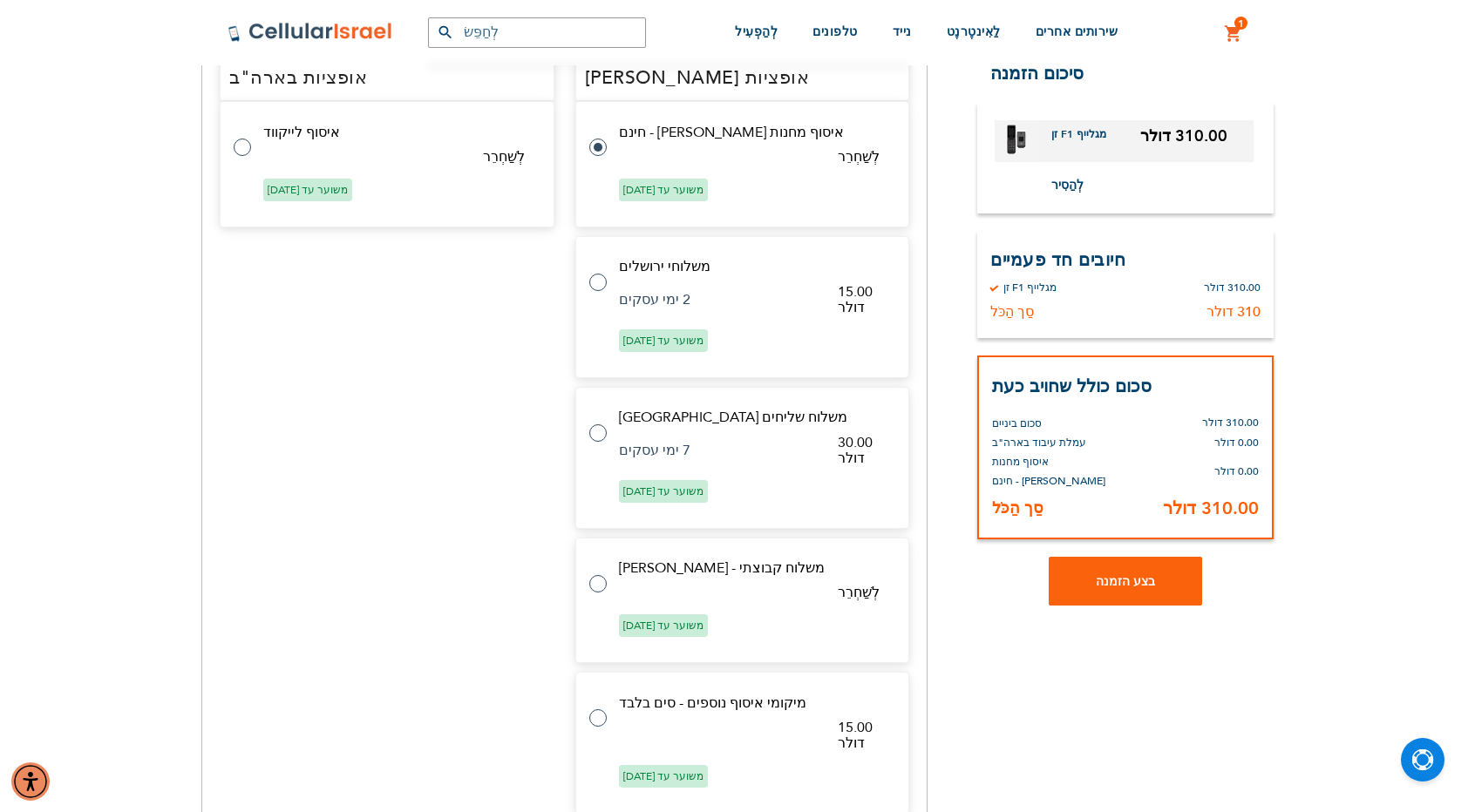
click at [606, 440] on tr "משלוח שליחים [GEOGRAPHIC_DATA] 30.00 דולר 7 ימי עסקים משוער עד [DATE]" at bounding box center [743, 458] width 335 height 142
radio input "false"
radio input "true"
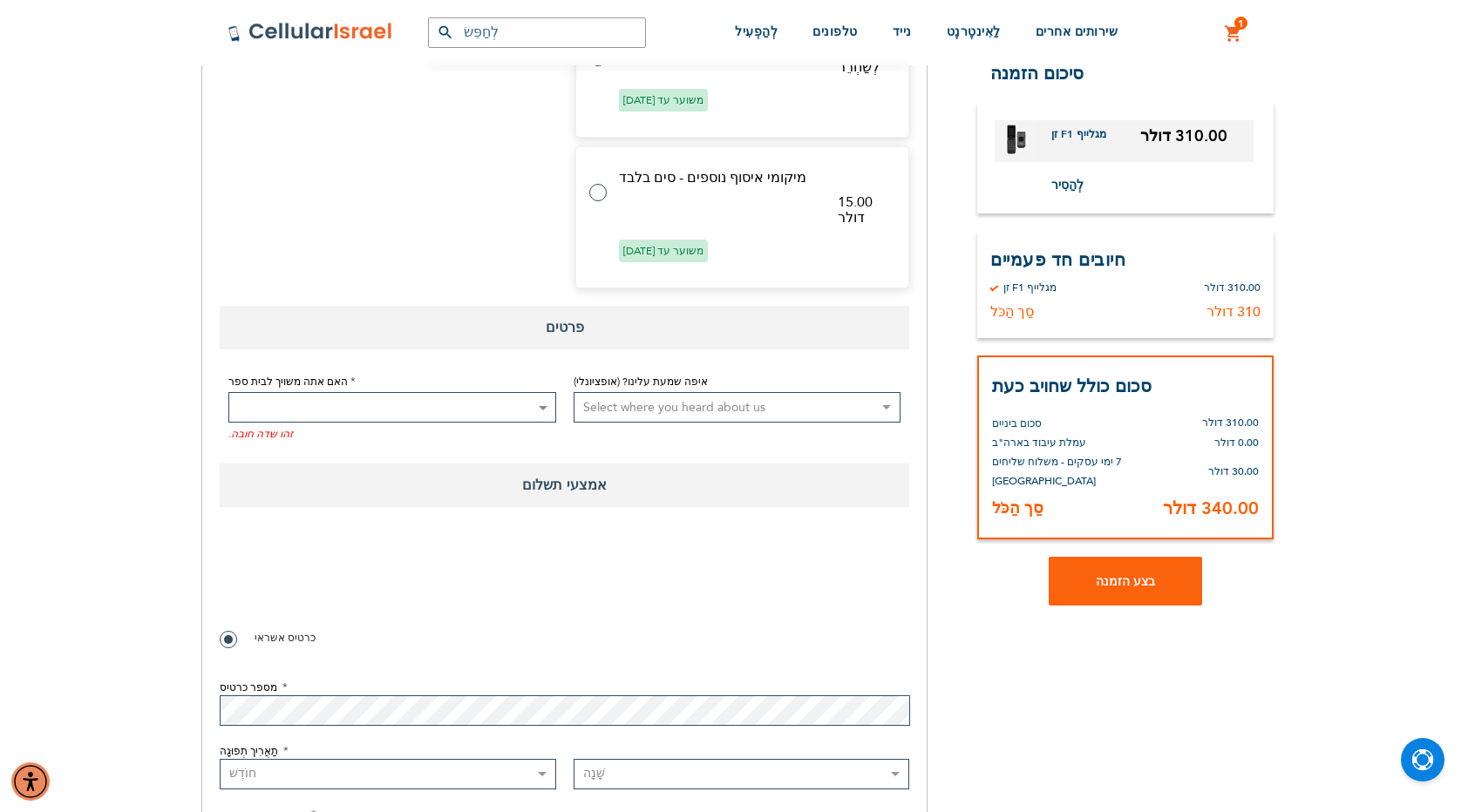
scroll to position [1520, 0]
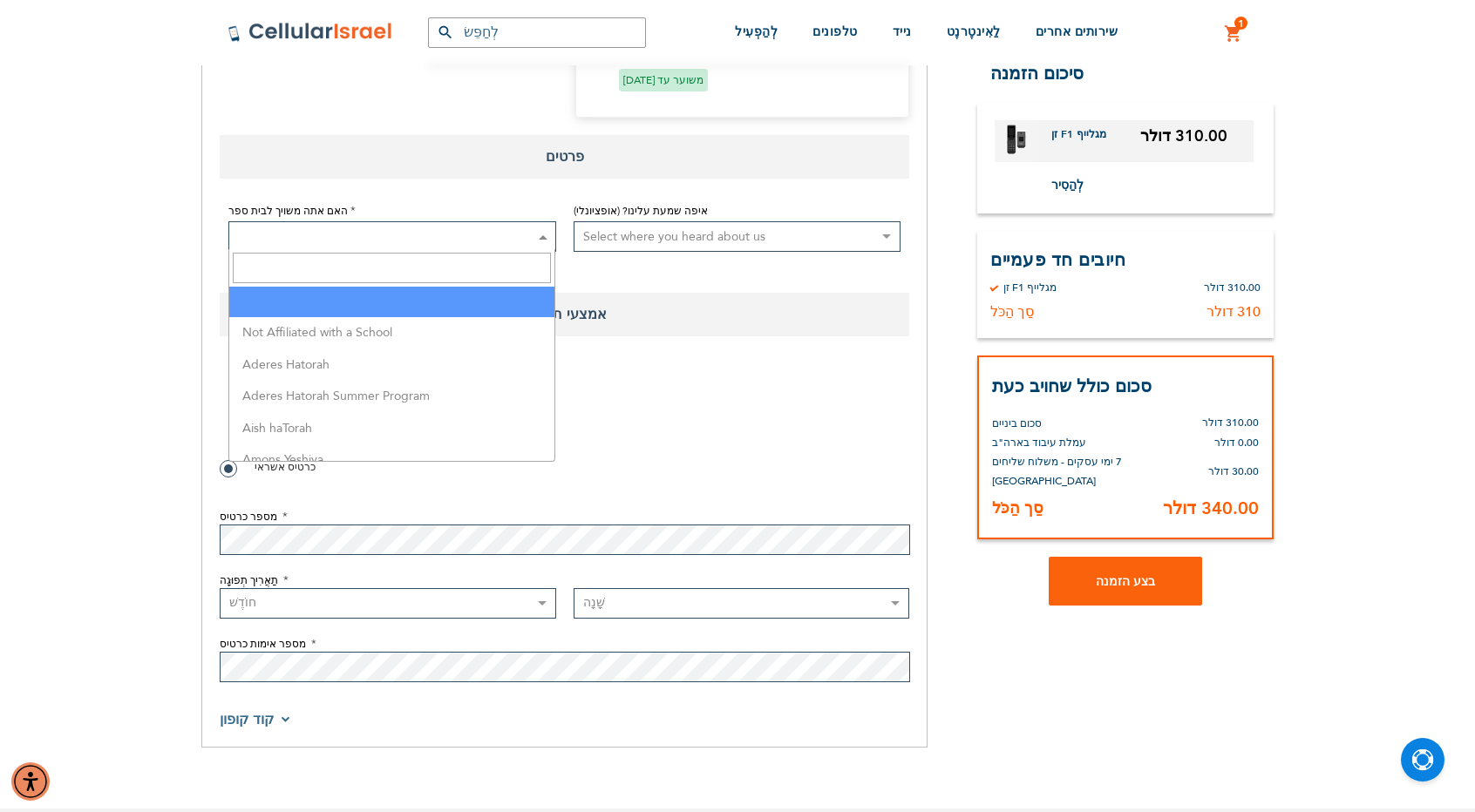
click at [360, 246] on span at bounding box center [393, 236] width 328 height 31
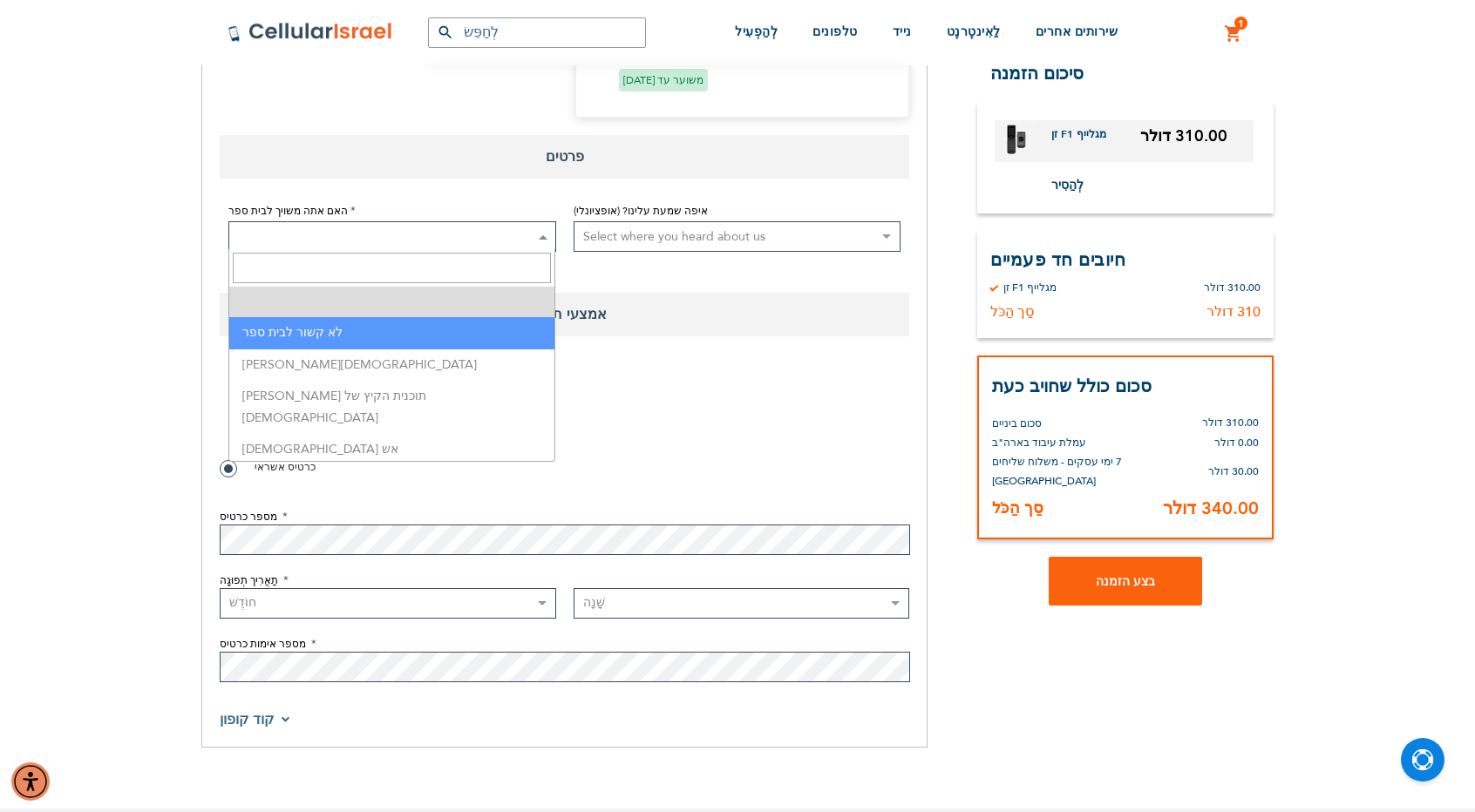
select select "199"
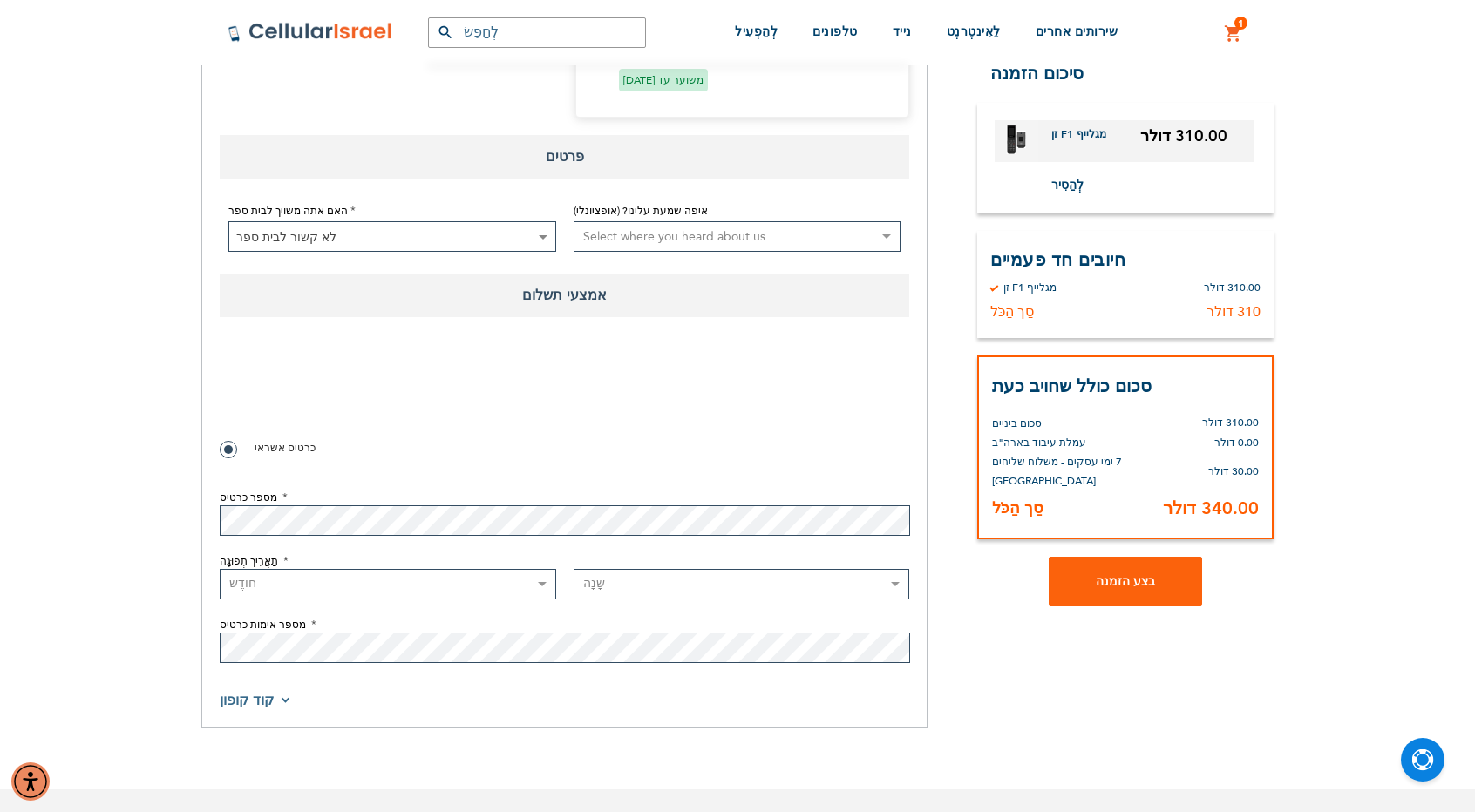
click at [620, 238] on select "Select where you heard about us Existing Customer Friend Other School/Group BP …" at bounding box center [738, 236] width 328 height 31
click at [459, 324] on div "אמצעי תשלום פרטי תשלום אמצעי תשלום כרטיס אשראי מספר כרטיס תַאֲרִיך תְפוּגָה" at bounding box center [564, 499] width 689 height 450
checkbox input "true"
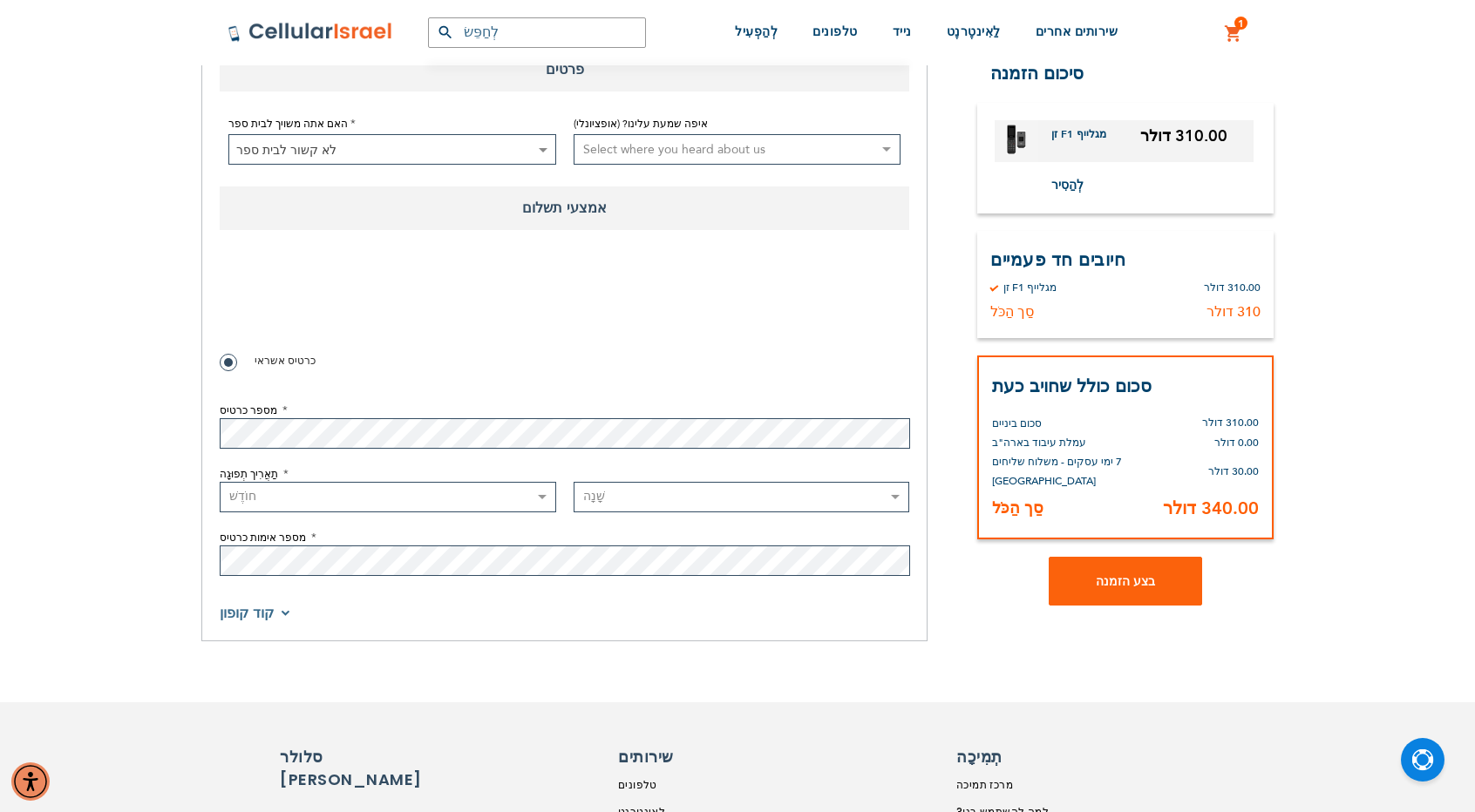
select select "8"
select select "2029"
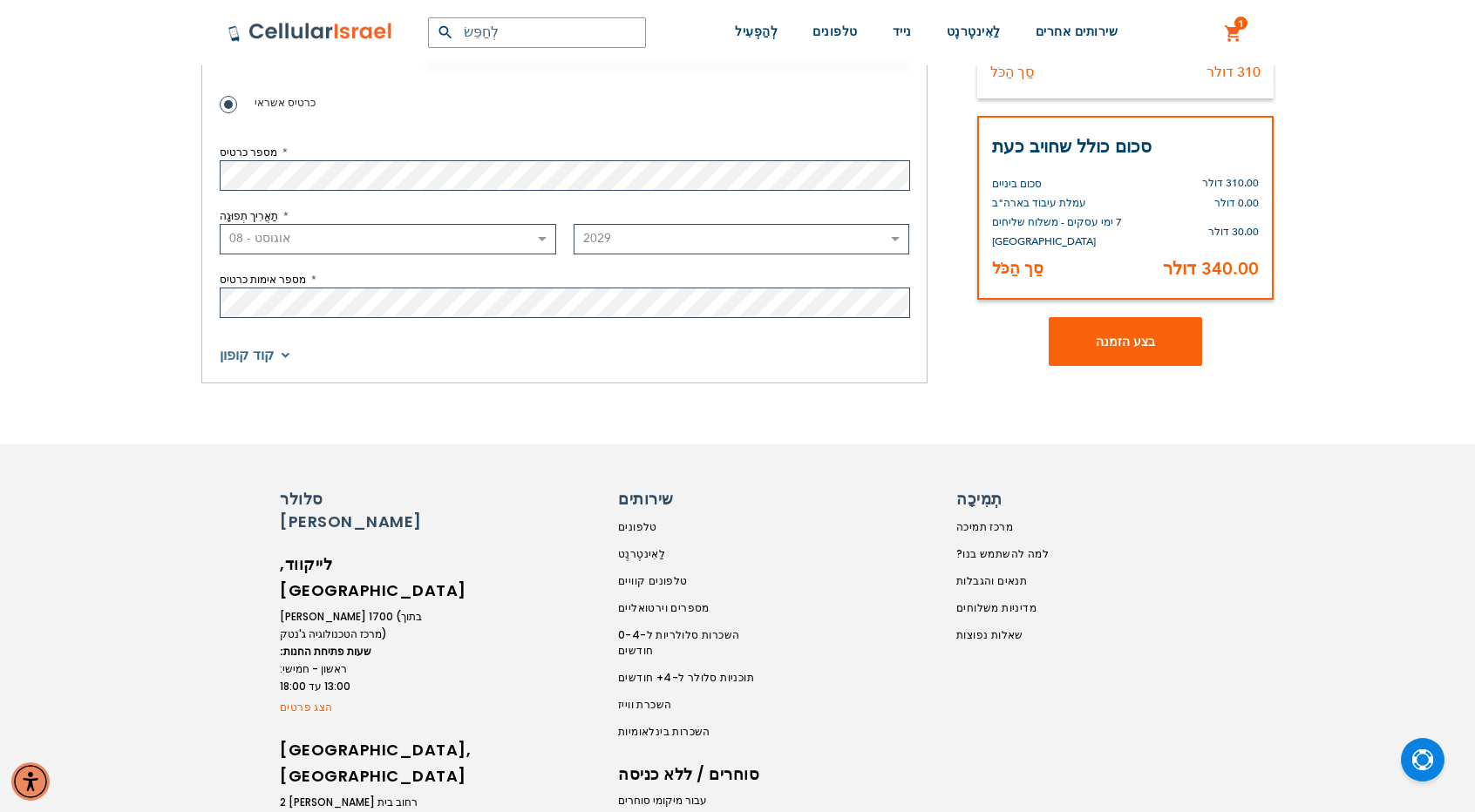
scroll to position [1868, 0]
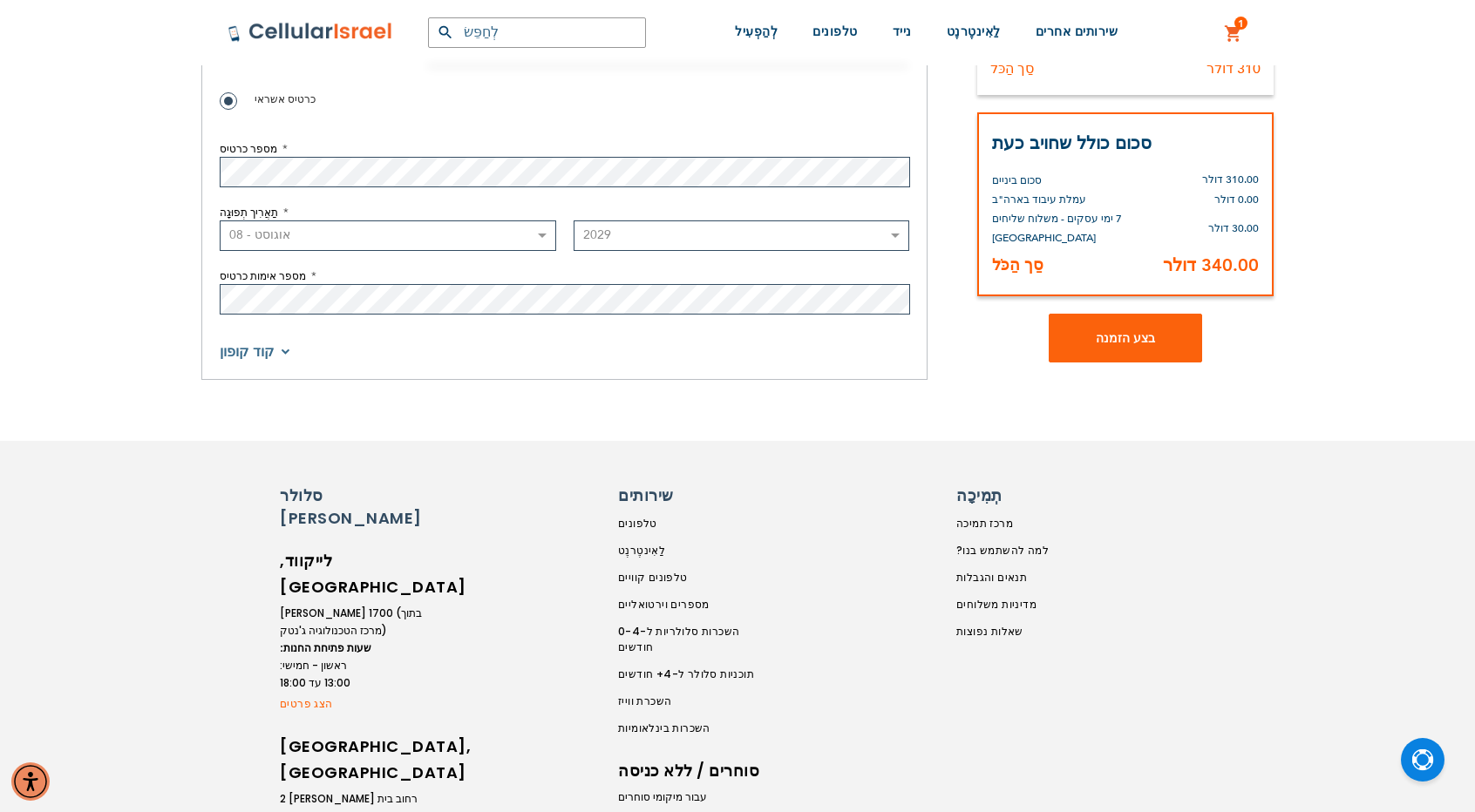
click at [242, 356] on font "קוד קופון" at bounding box center [247, 352] width 54 height 19
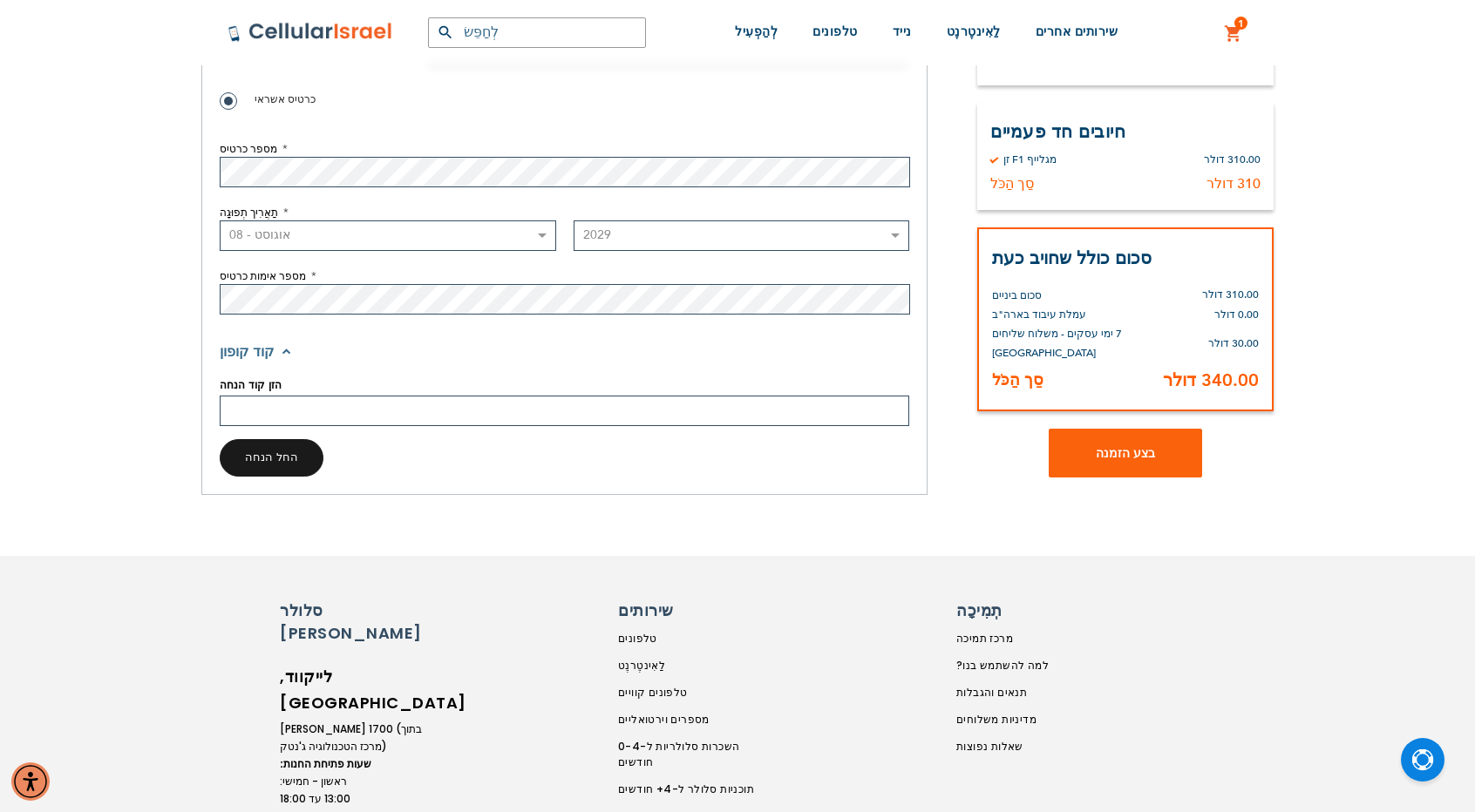
click at [290, 400] on input "הזן קוד הנחה" at bounding box center [564, 411] width 689 height 31
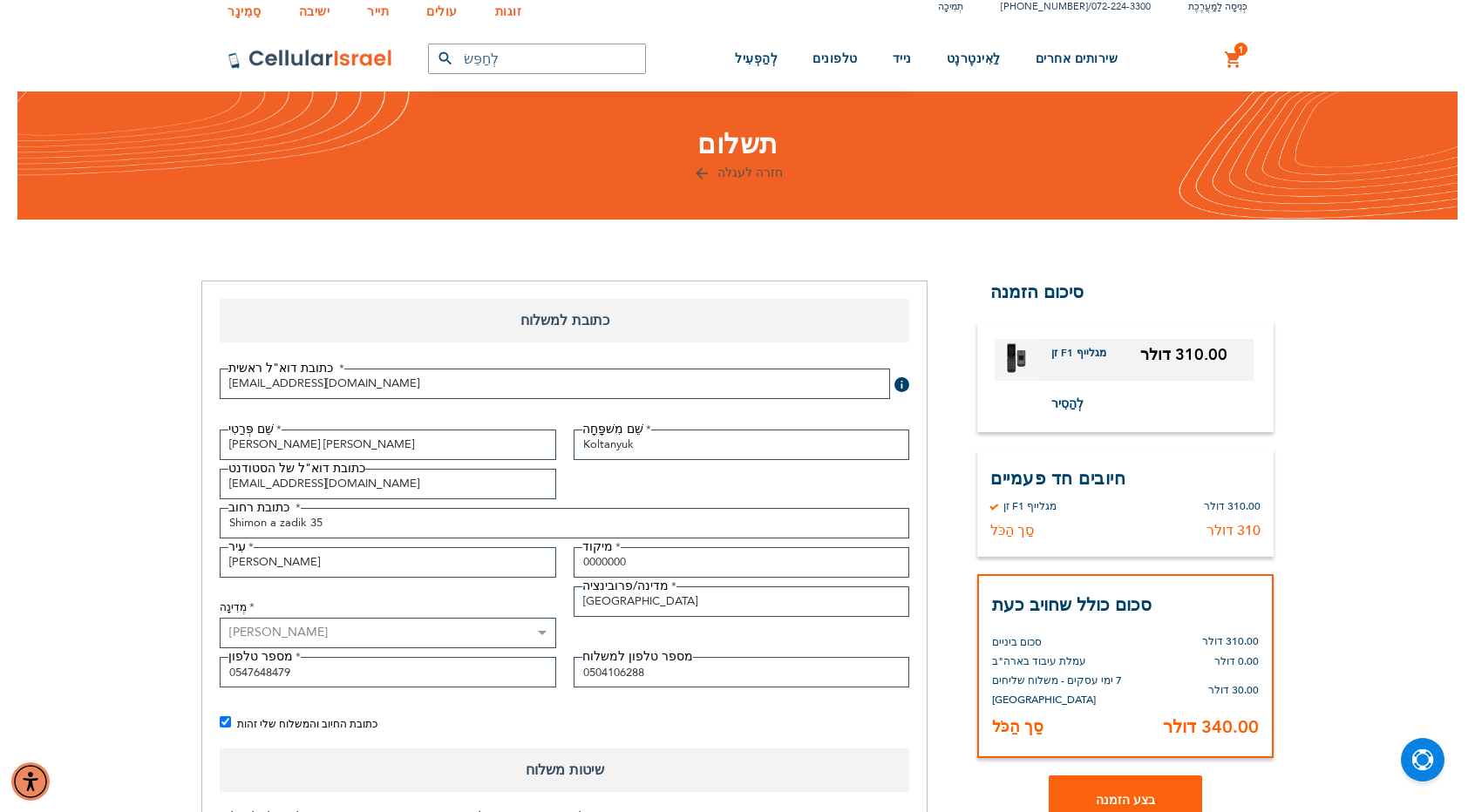
scroll to position [0, 0]
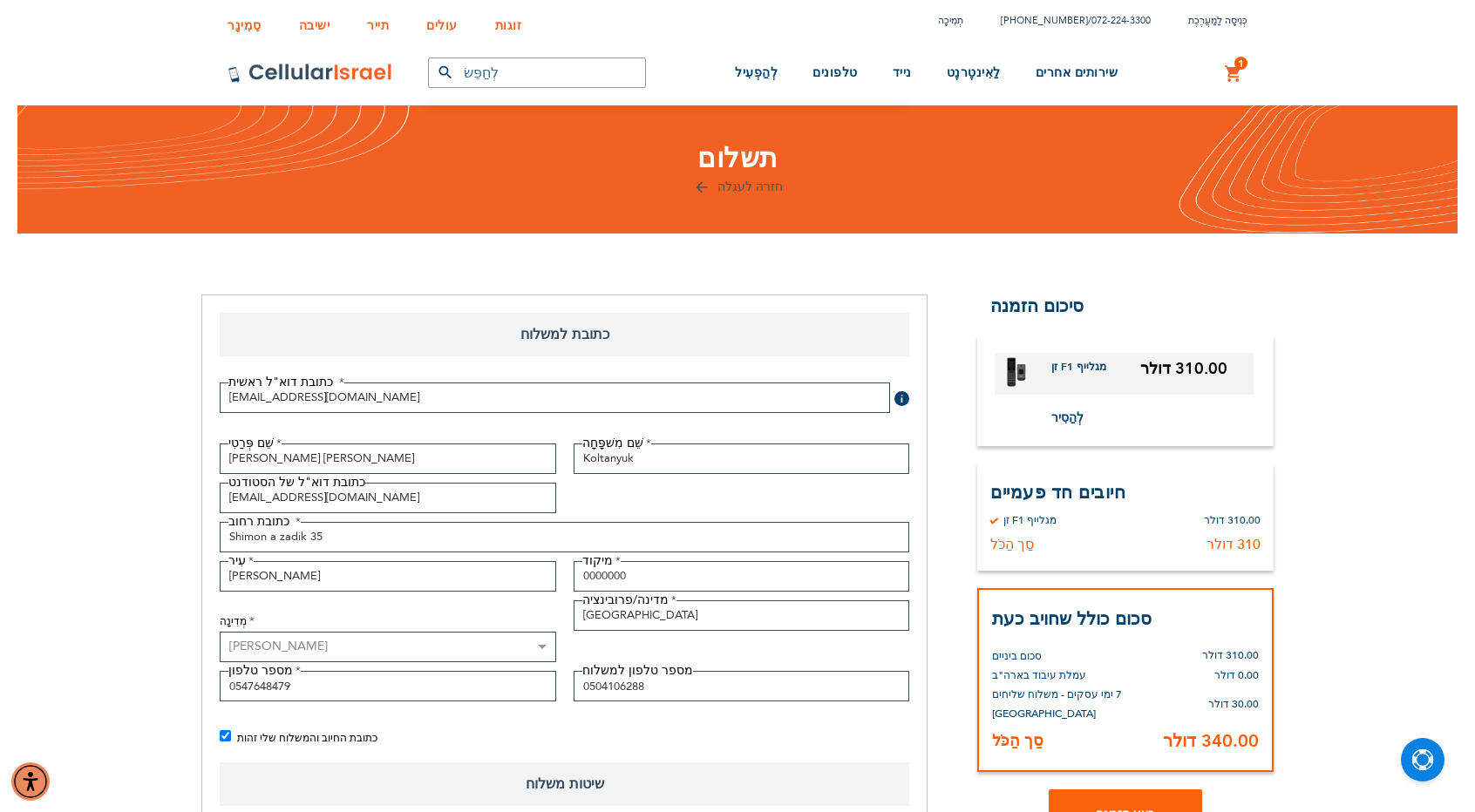
click at [1072, 365] on font "מגלייף F1 זן" at bounding box center [1078, 367] width 55 height 14
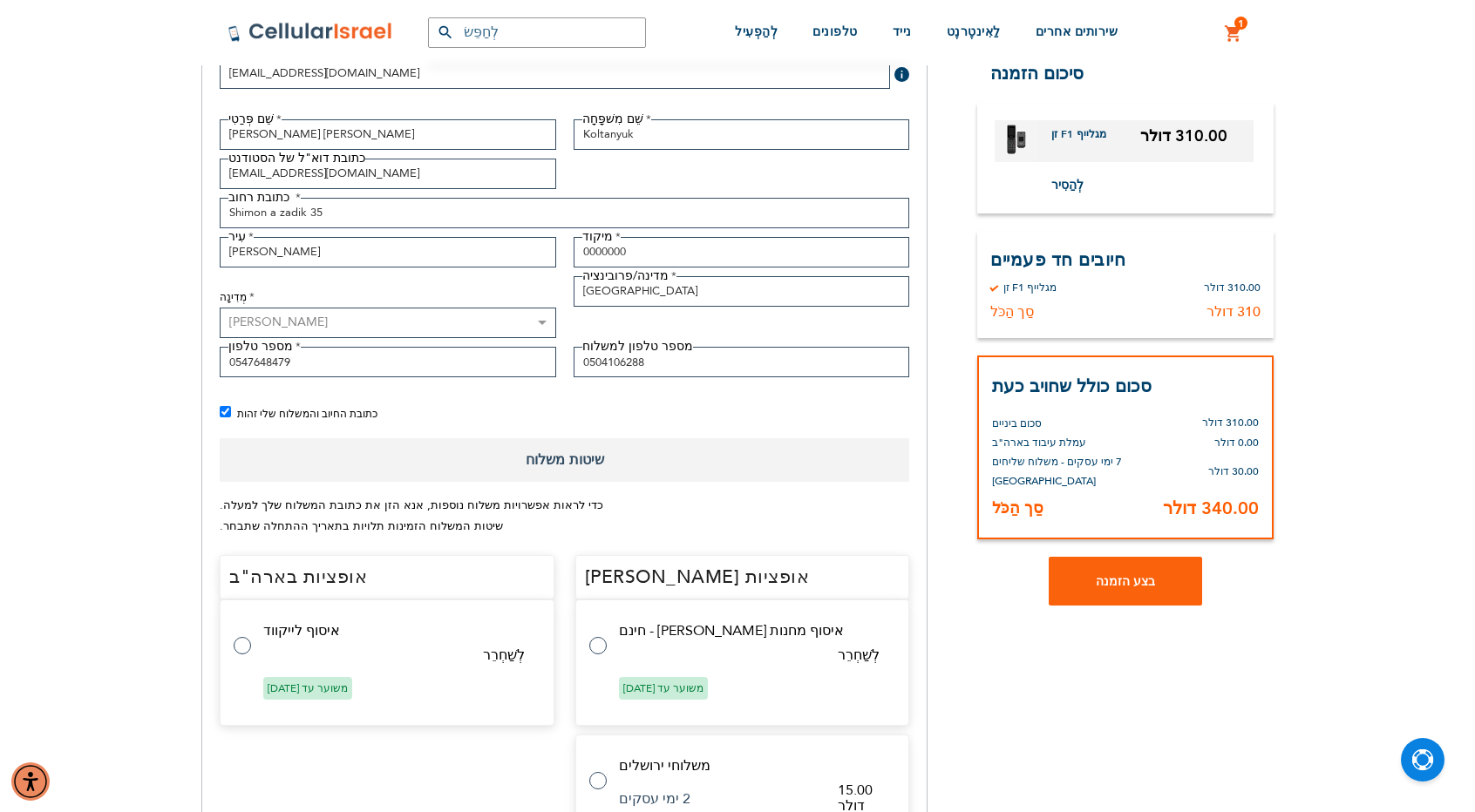
scroll to position [349, 0]
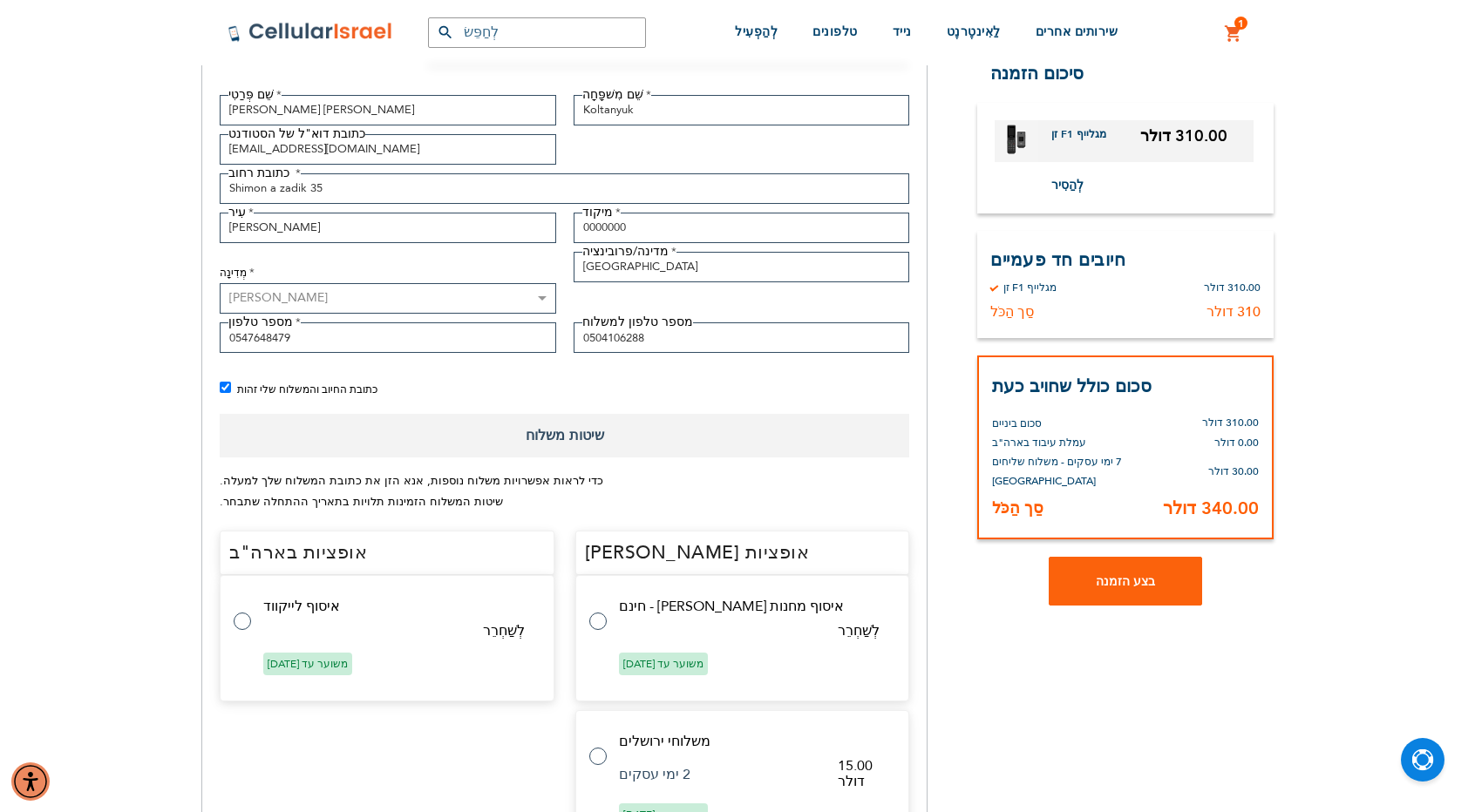
click at [995, 295] on div "חיובים חד פעמיים מאת סלולר [PERSON_NAME] מגלייף F1 זן 310.00 דולר סַך הַכֹּל 31…" at bounding box center [1125, 284] width 297 height 107
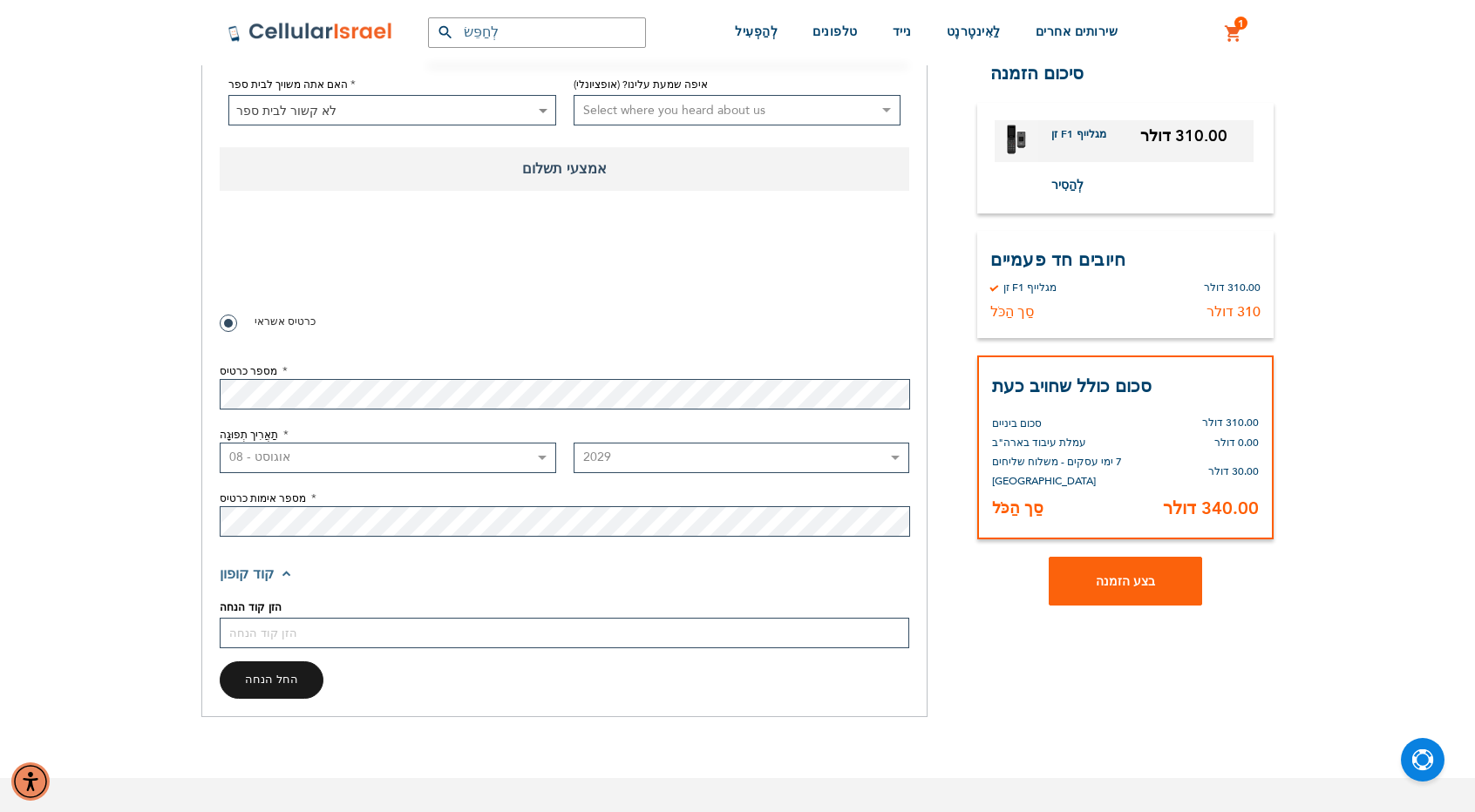
scroll to position [1656, 0]
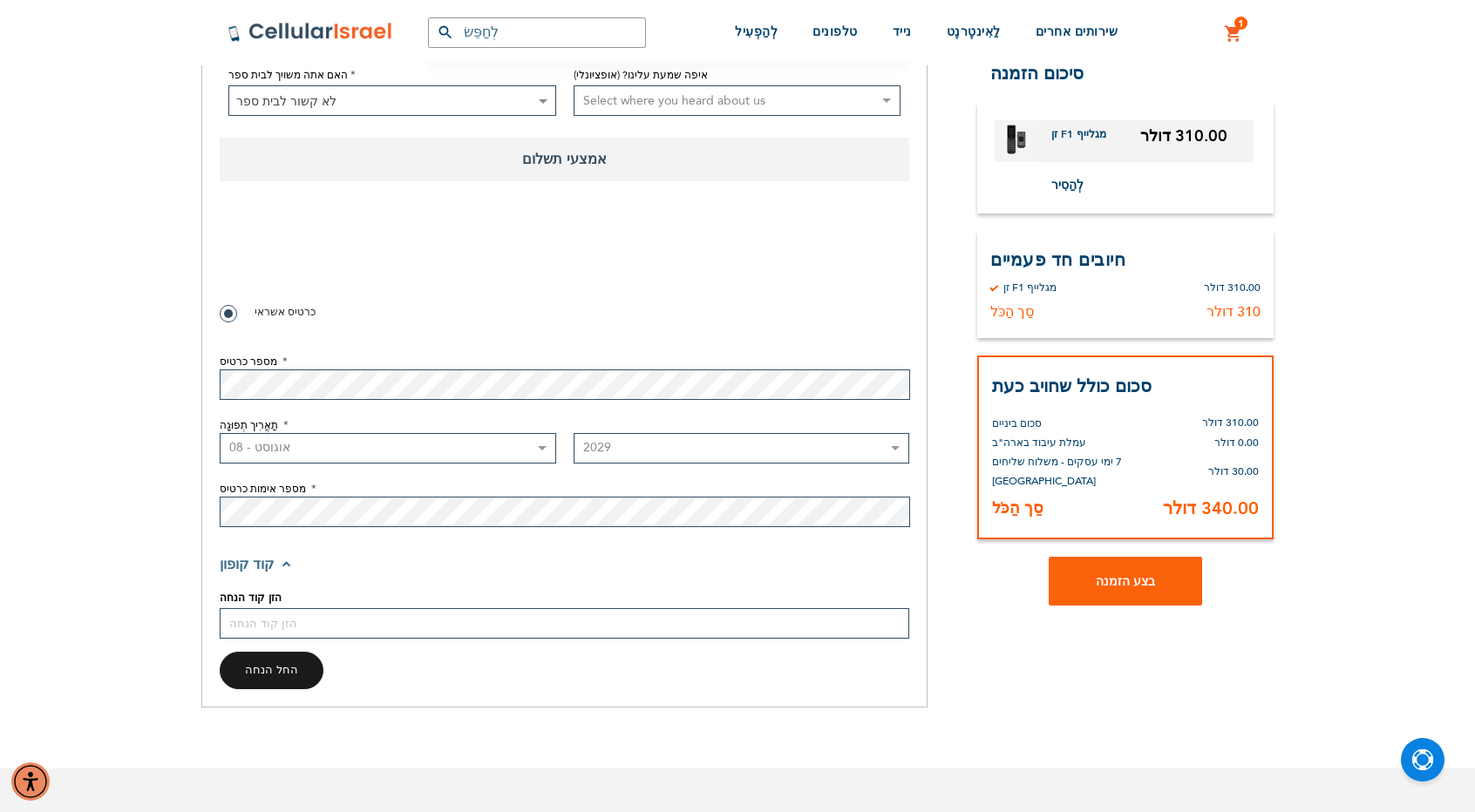
click at [578, 165] on font "אמצעי תשלום" at bounding box center [564, 160] width 85 height 19
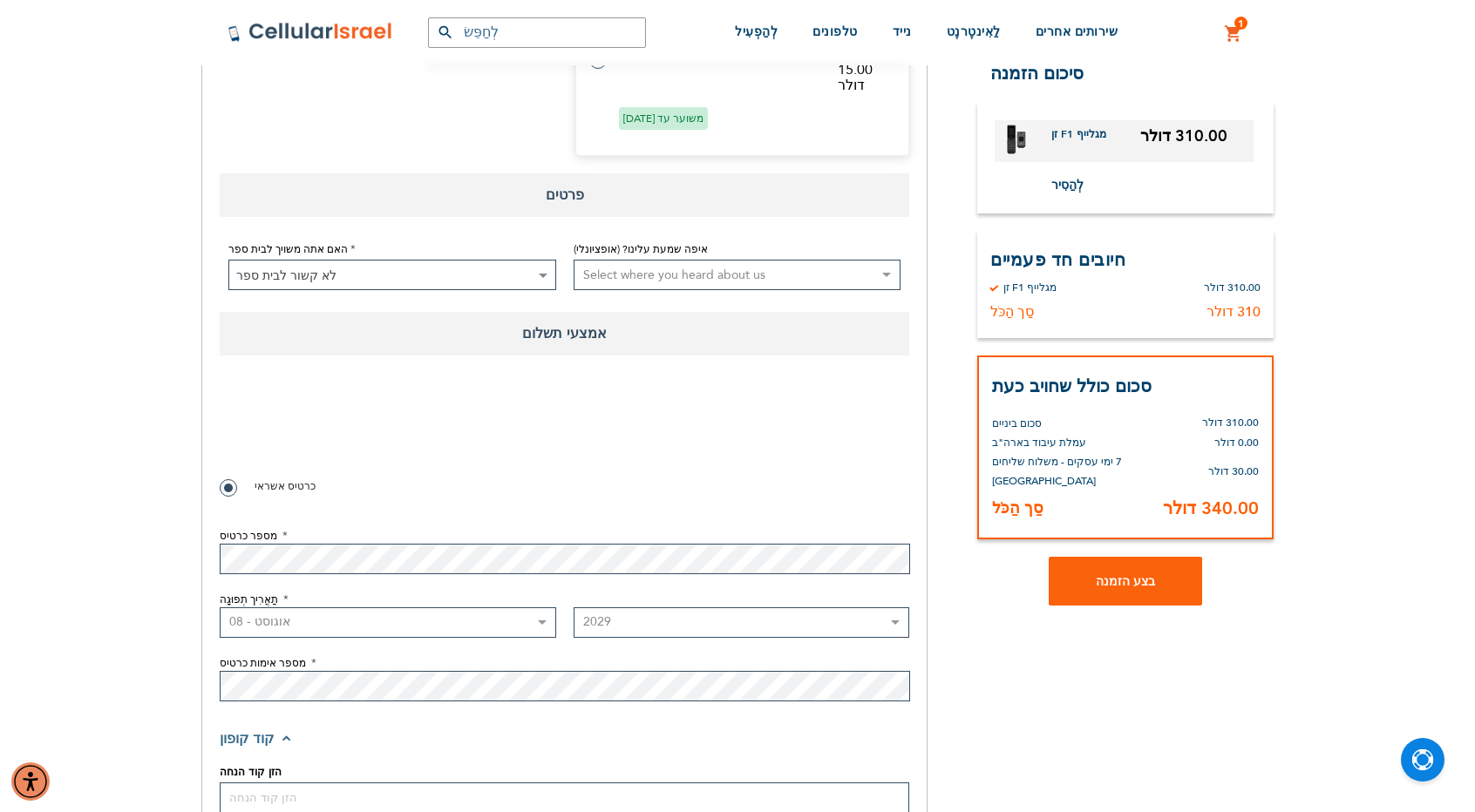
click at [457, 271] on span "לא קשור לבית ספר" at bounding box center [393, 276] width 326 height 31
click at [685, 263] on select "Select where you heard about us Existing Customer Friend Other School/Group BP …" at bounding box center [738, 275] width 328 height 31
drag, startPoint x: 678, startPoint y: 261, endPoint x: 697, endPoint y: 268, distance: 20.2
click at [697, 268] on select "Select where you heard about us Existing Customer Friend Other School/Group BP …" at bounding box center [738, 275] width 328 height 31
click at [500, 382] on fieldset "פרטי תשלום אמצעי תשלום כרטיס אשראי מספר כרטיס תַאֲרִיך תְפוּגָה חוֹדֶשׁ 2025 20…" at bounding box center [564, 546] width 689 height 329
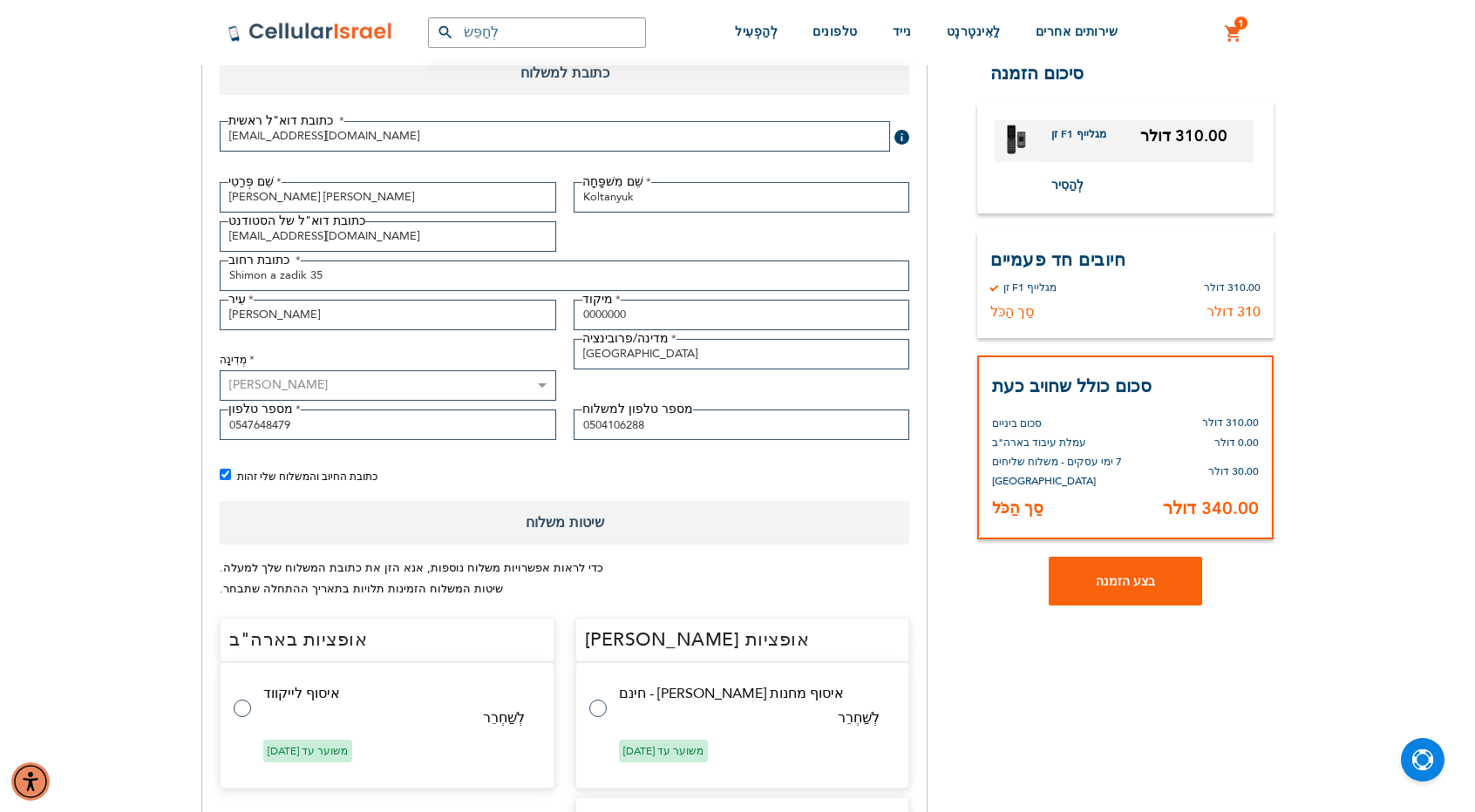
scroll to position [0, 0]
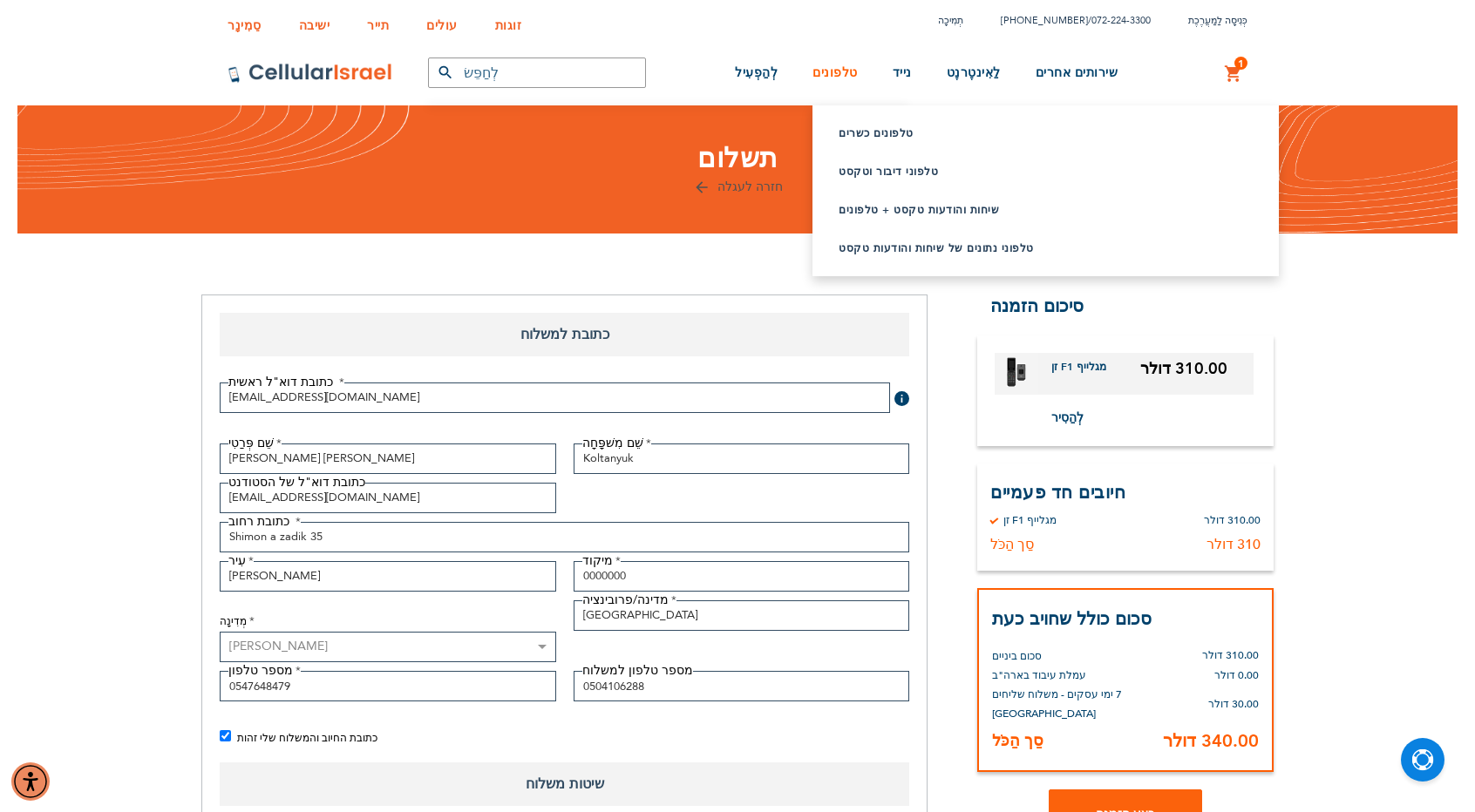
checkbox input "false"
